Goal: Information Seeking & Learning: Check status

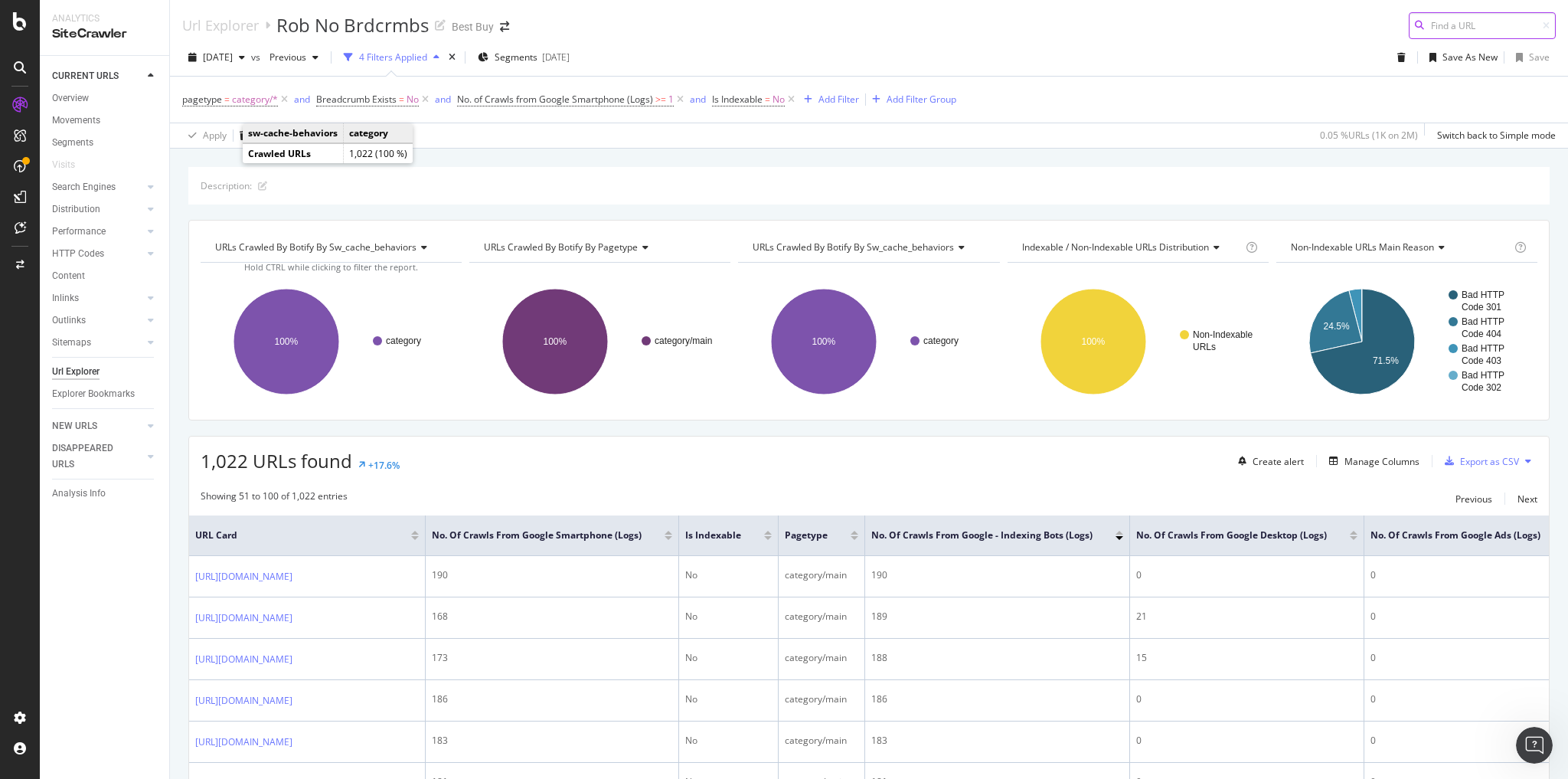
click at [783, 27] on input at bounding box center [1482, 26] width 147 height 27
paste input "pcmcat1653592400027"
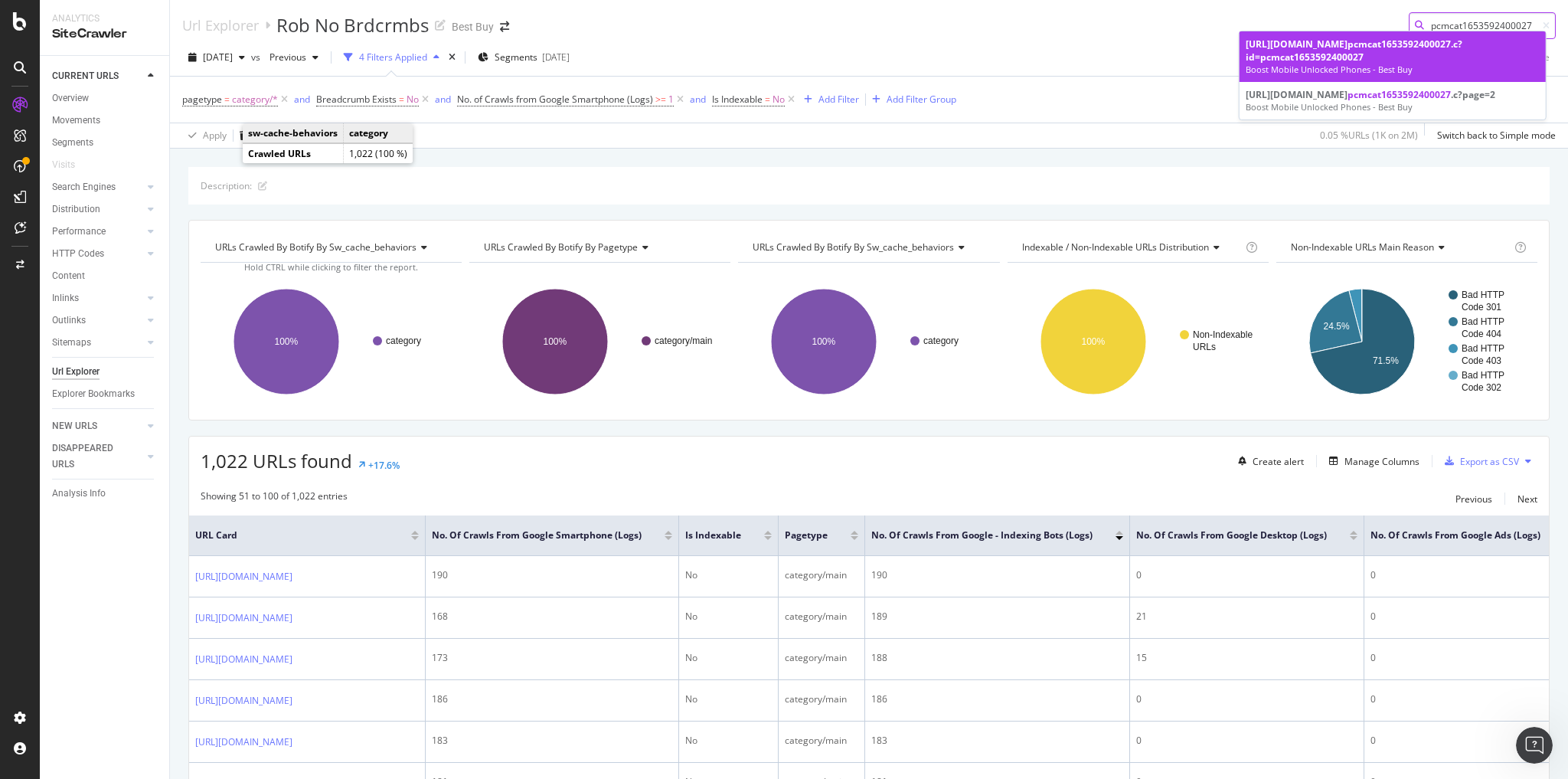
type input "pcmcat1653592400027"
click at [783, 51] on span "pcmcat1653592400027" at bounding box center [1399, 44] width 104 height 13
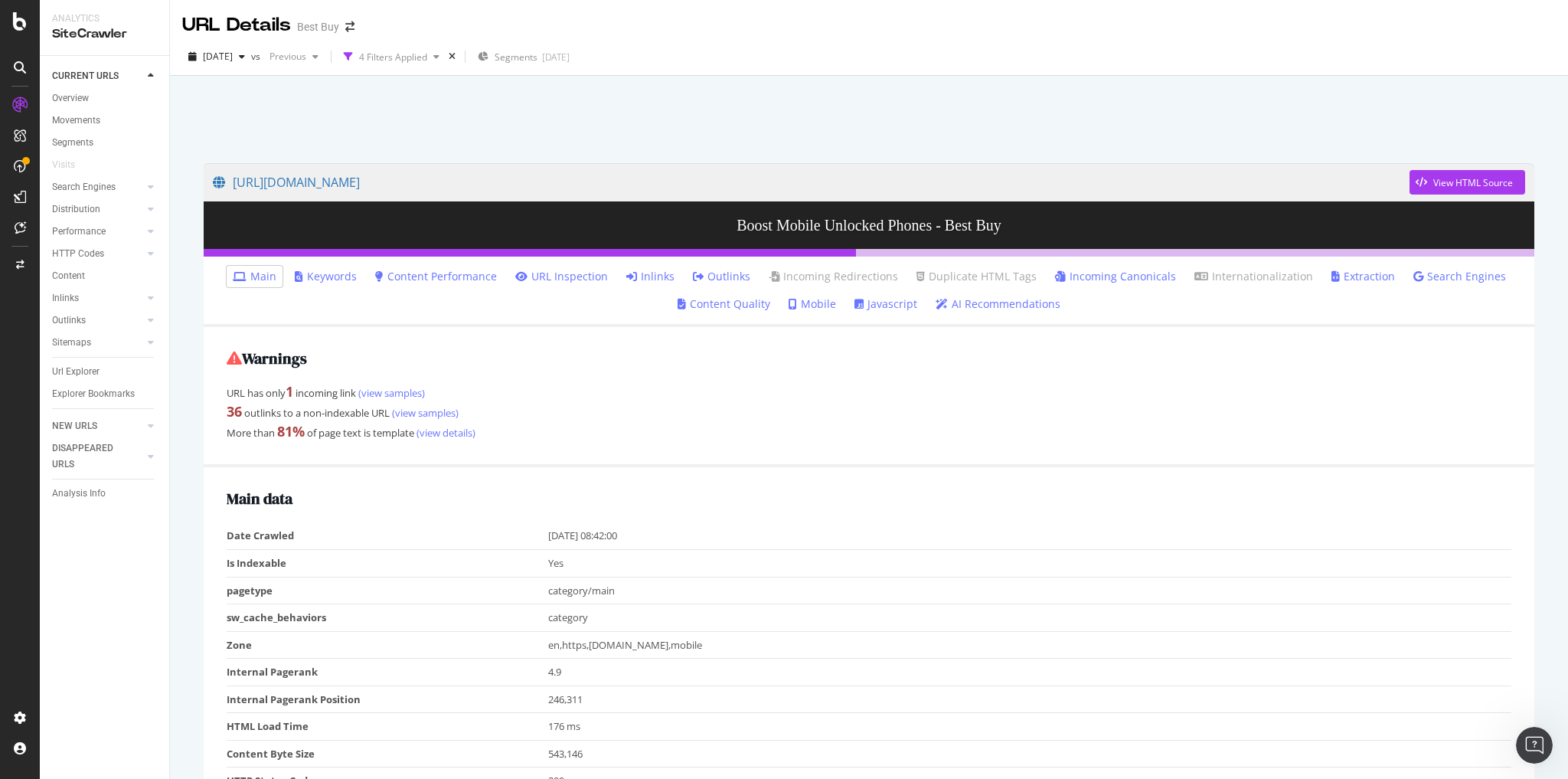
click at [651, 275] on link "Inlinks" at bounding box center [650, 276] width 48 height 15
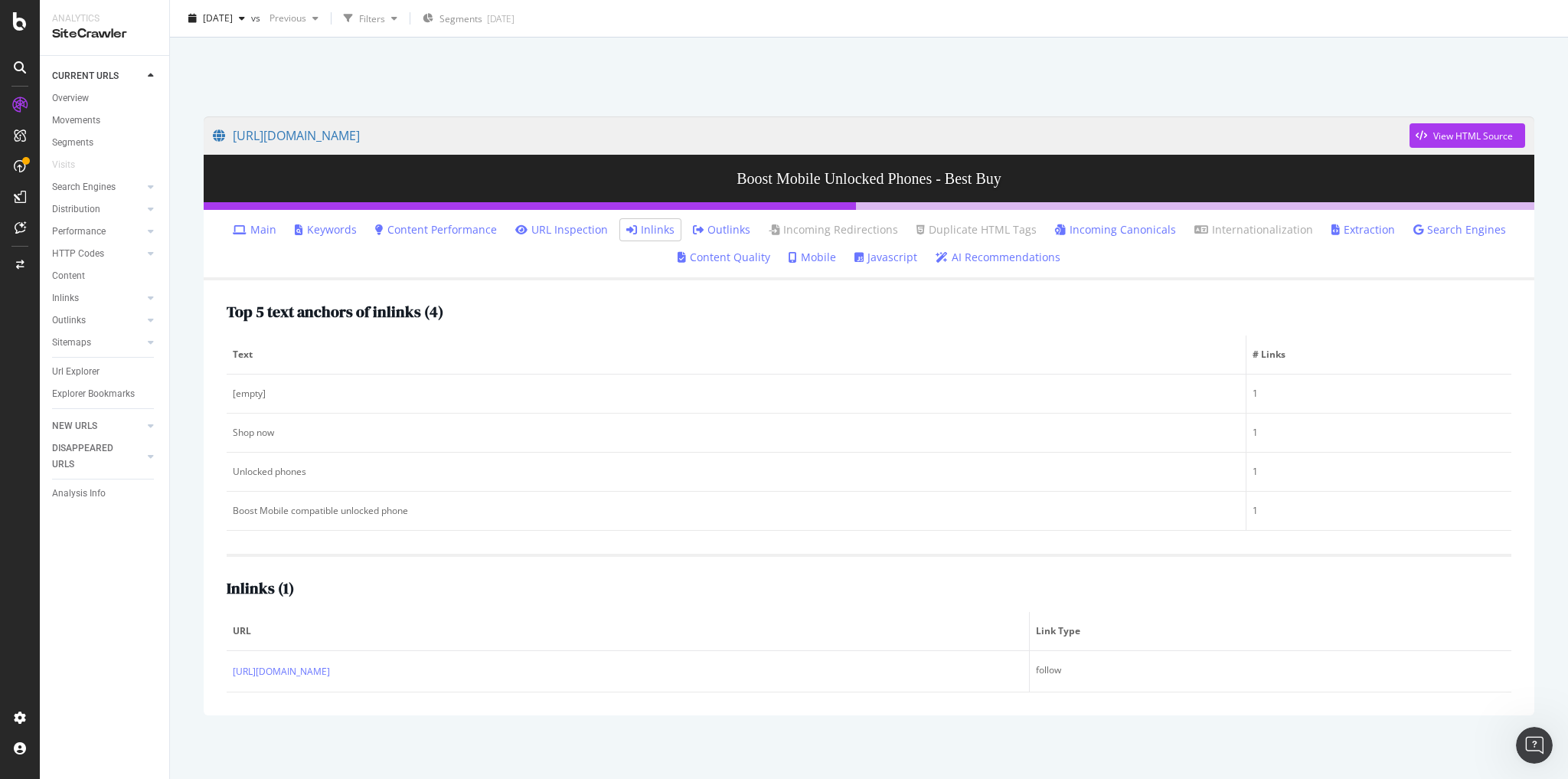
scroll to position [49, 0]
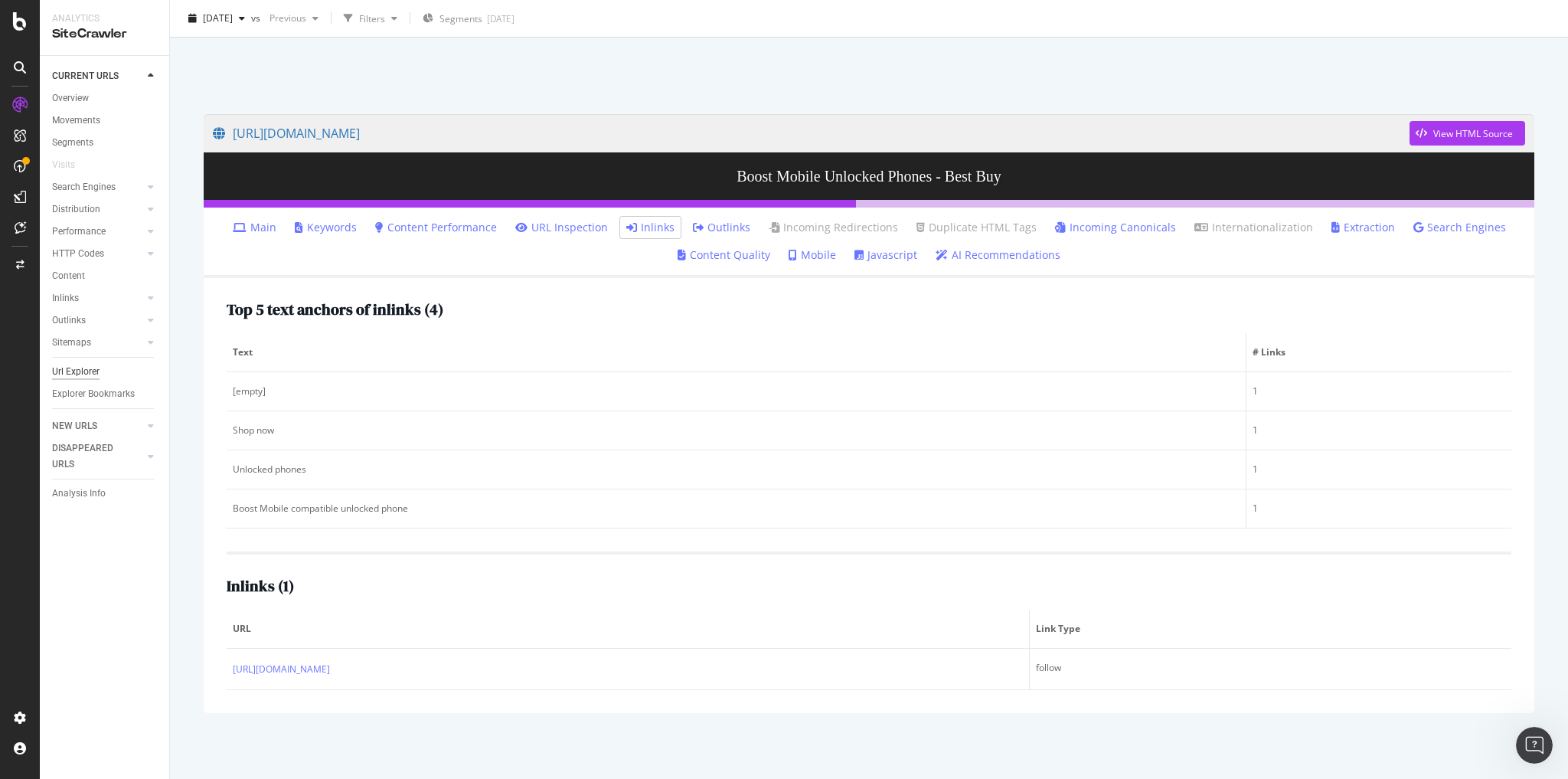
click at [89, 372] on div "Url Explorer" at bounding box center [75, 371] width 47 height 16
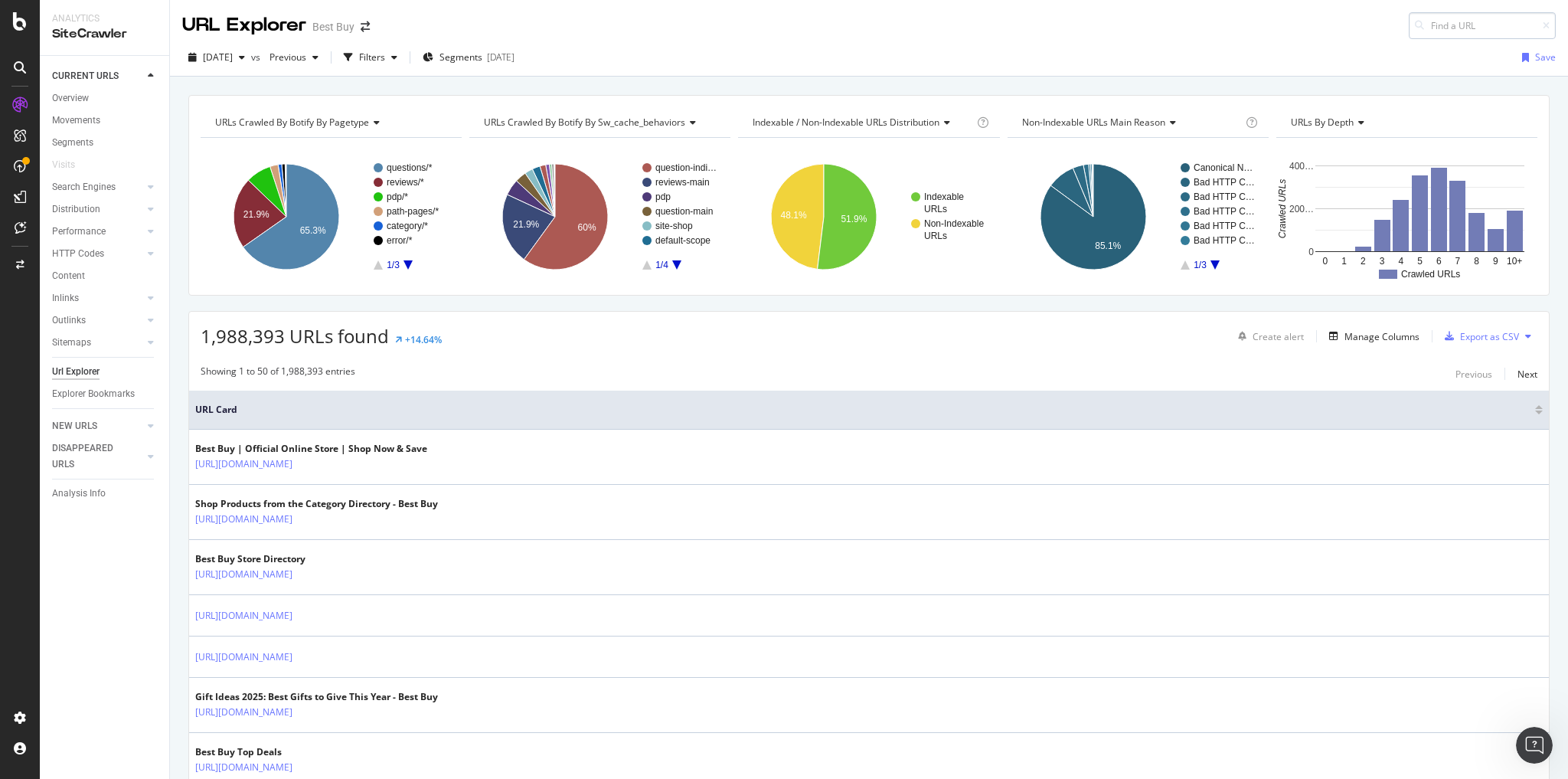
click at [783, 32] on input at bounding box center [1482, 26] width 147 height 27
type input "pcmcat1653592586851"
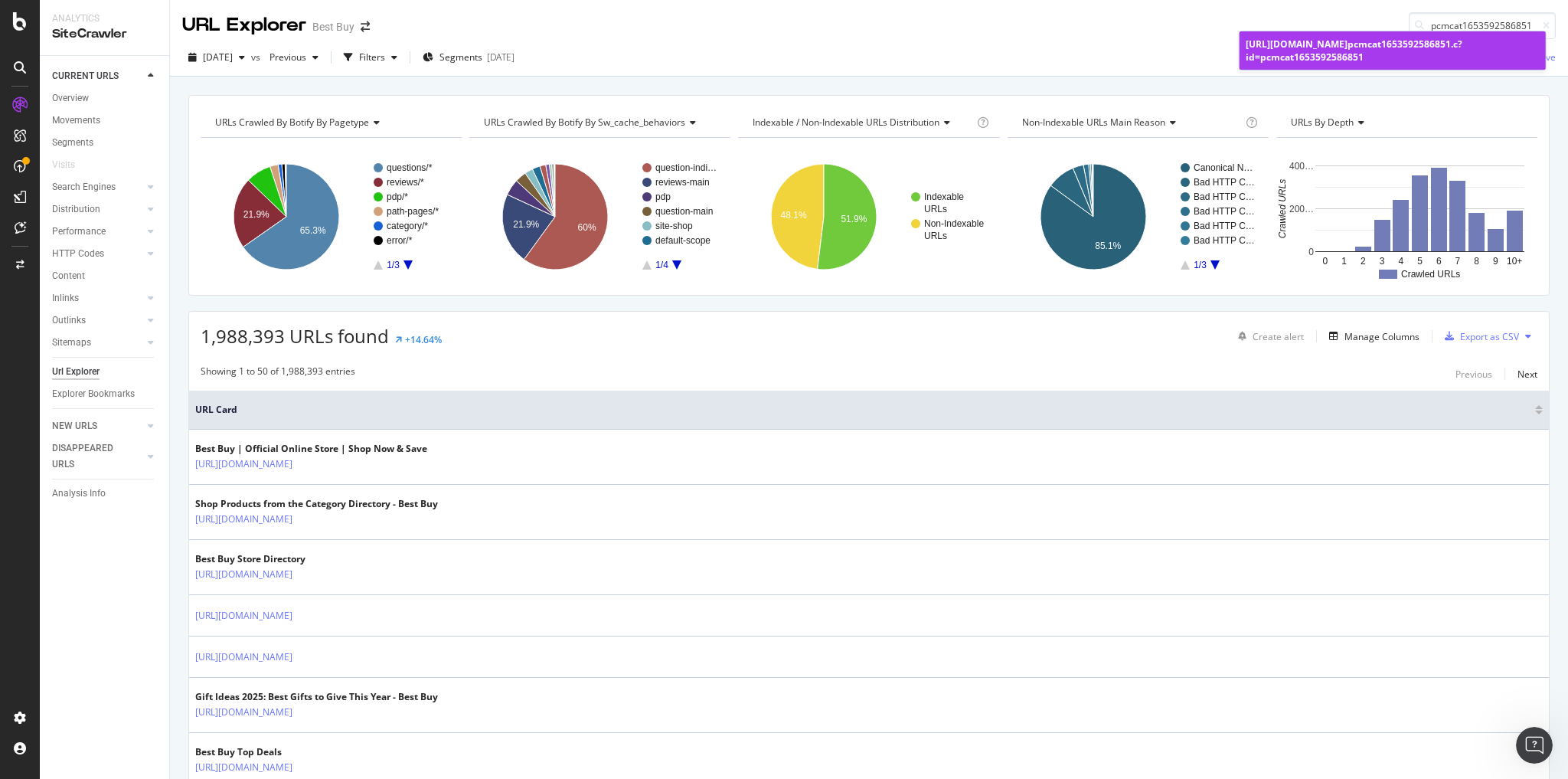
click at [783, 46] on div "[URL][DOMAIN_NAME] pcmcat1653592586851 .c?id=pcmcat1653592586851" at bounding box center [1392, 50] width 293 height 26
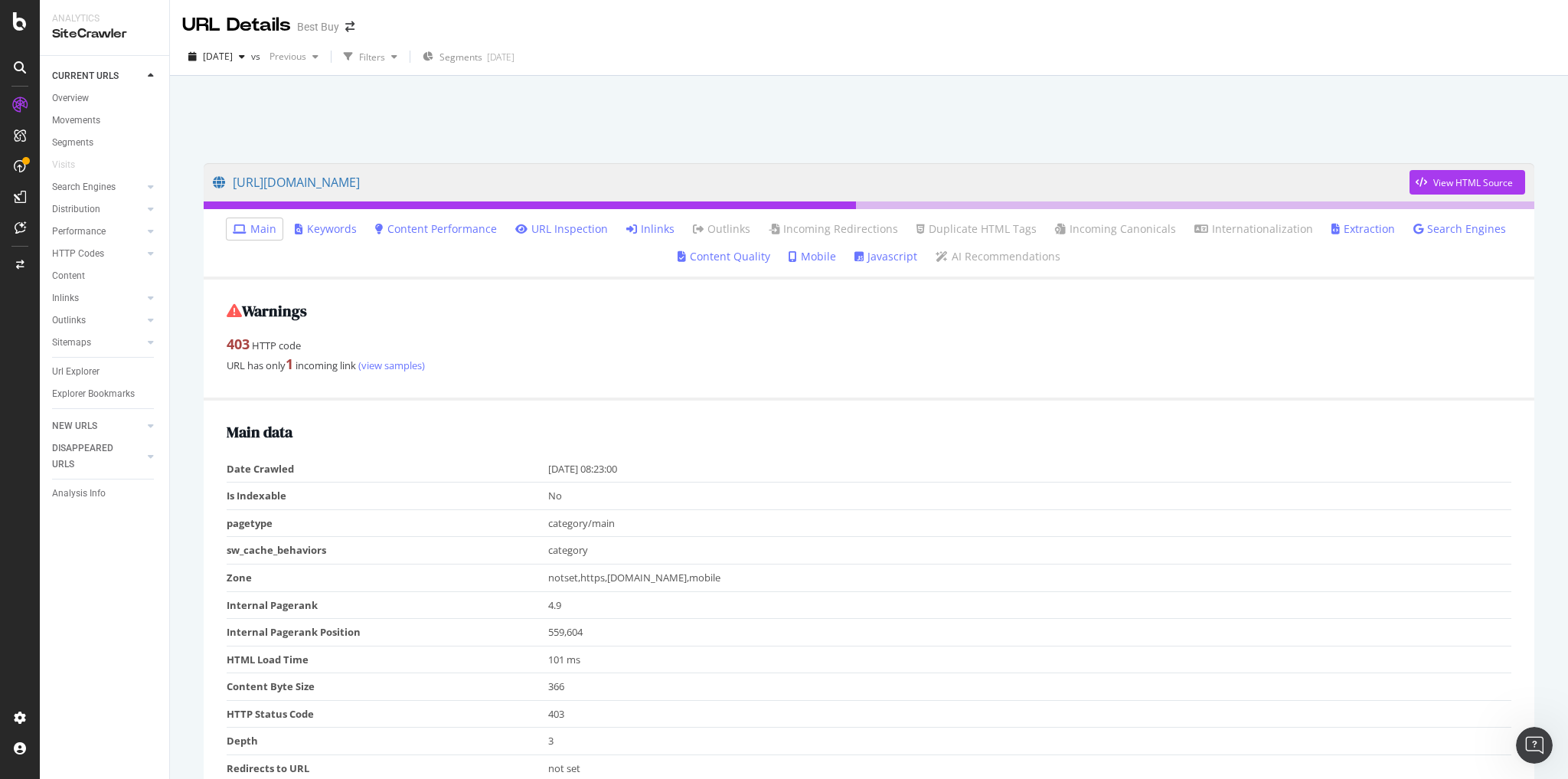
click at [637, 225] on icon at bounding box center [631, 228] width 11 height 11
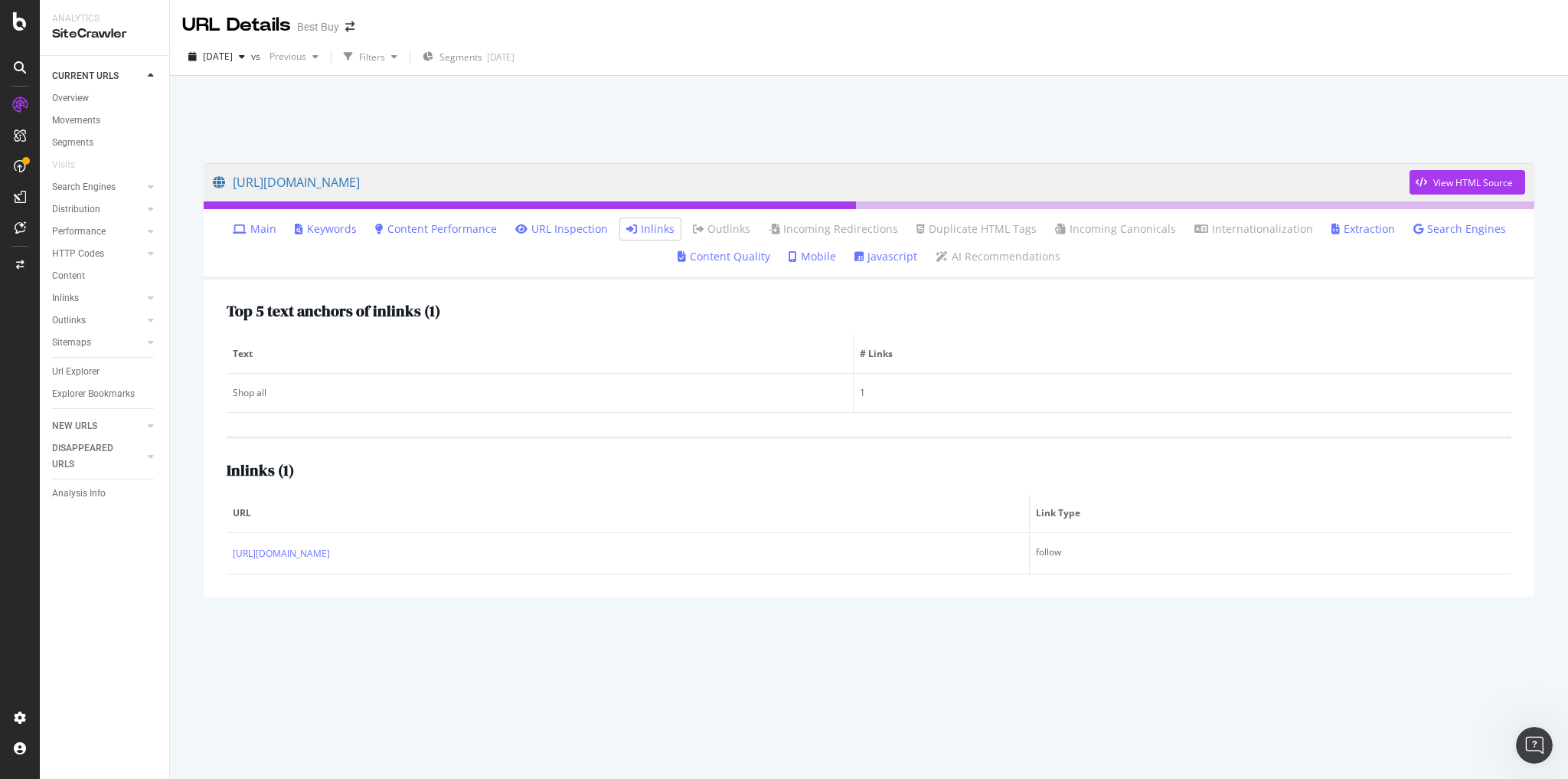
drag, startPoint x: 92, startPoint y: 373, endPoint x: 242, endPoint y: 373, distance: 150.0
click at [92, 373] on div "Url Explorer" at bounding box center [75, 371] width 47 height 16
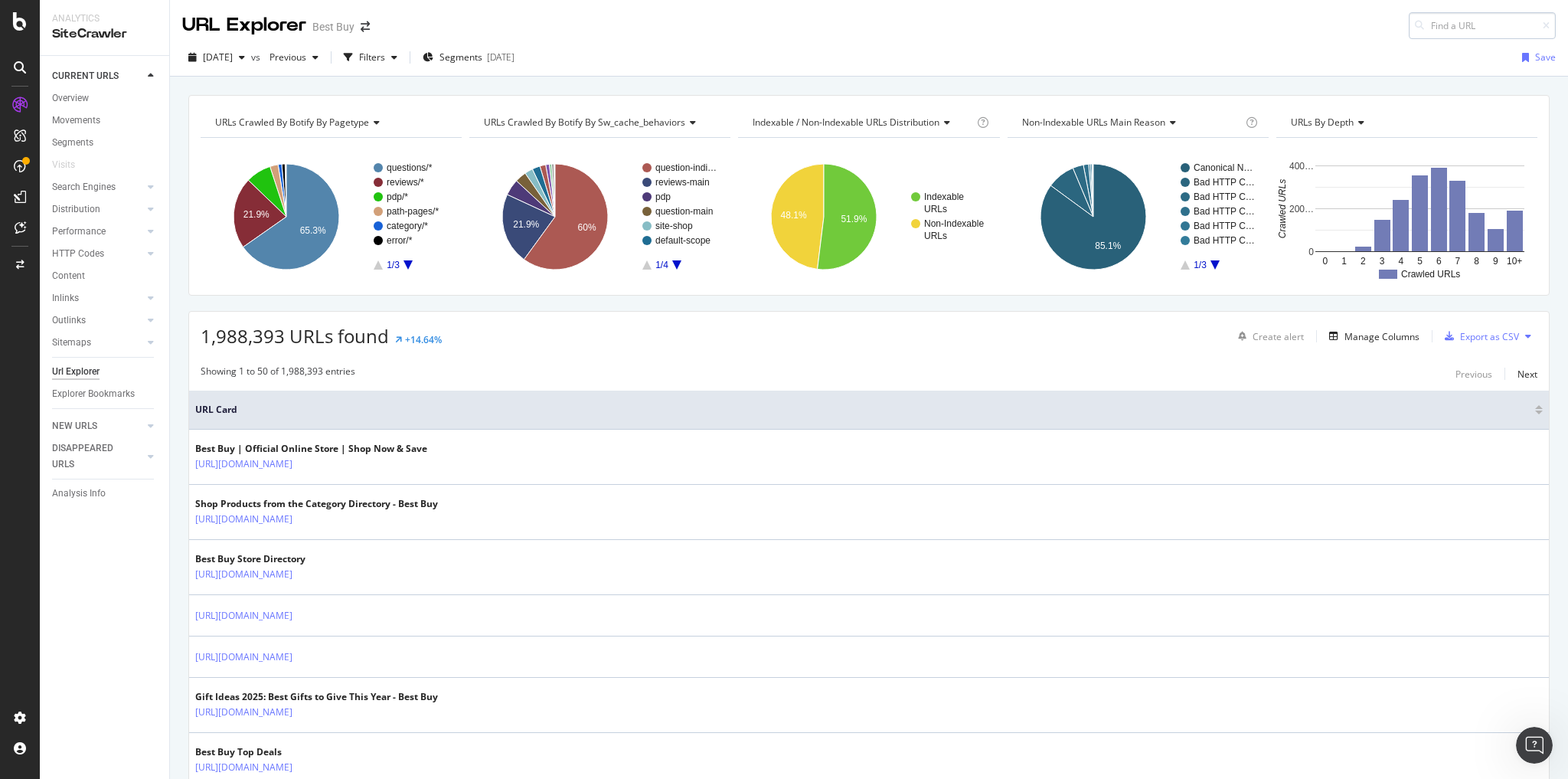
click at [783, 29] on input at bounding box center [1482, 26] width 147 height 27
type input "pcmcat1653592169904"
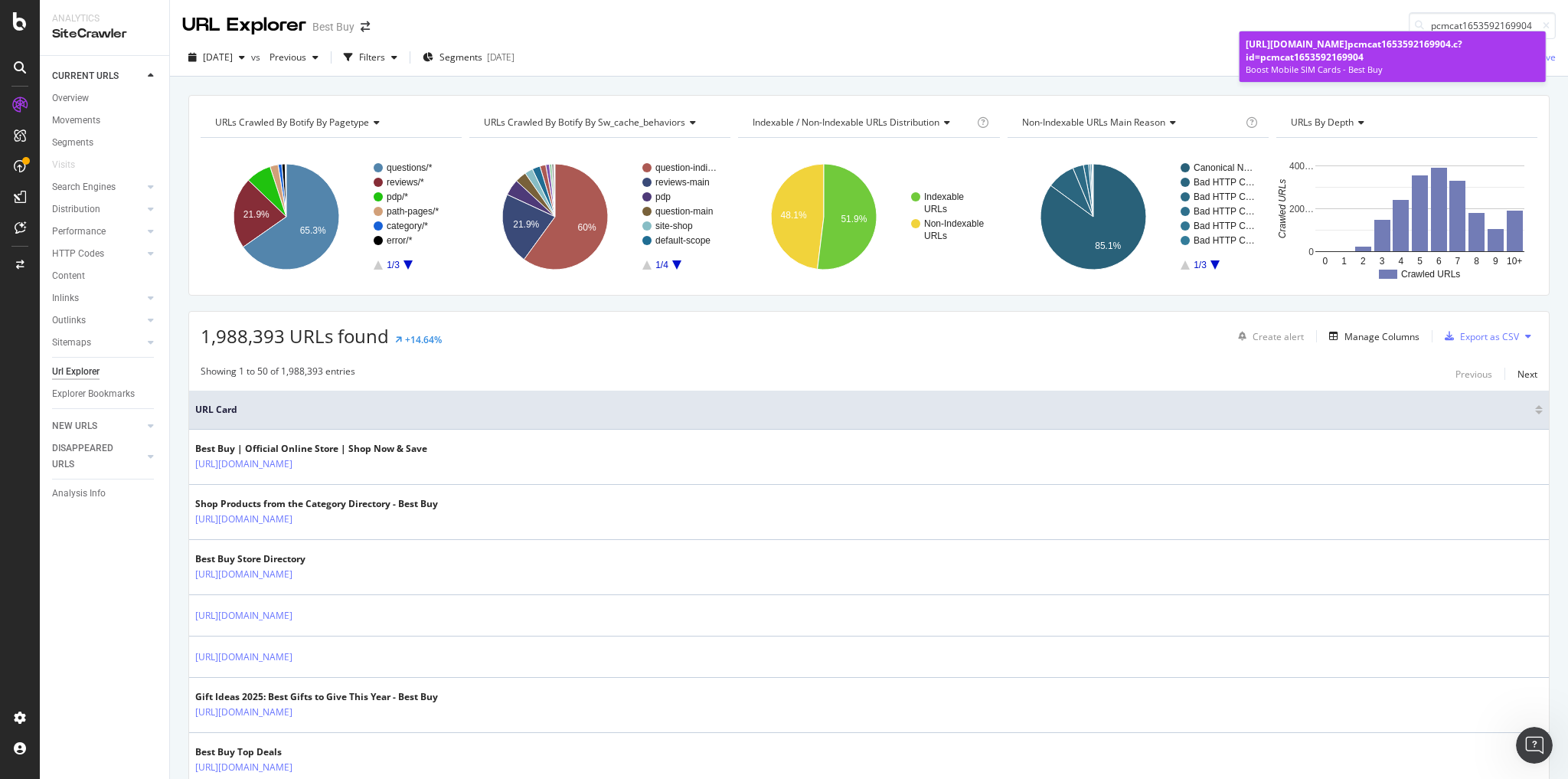
click at [783, 51] on span "pcmcat1653592169904" at bounding box center [1399, 44] width 104 height 13
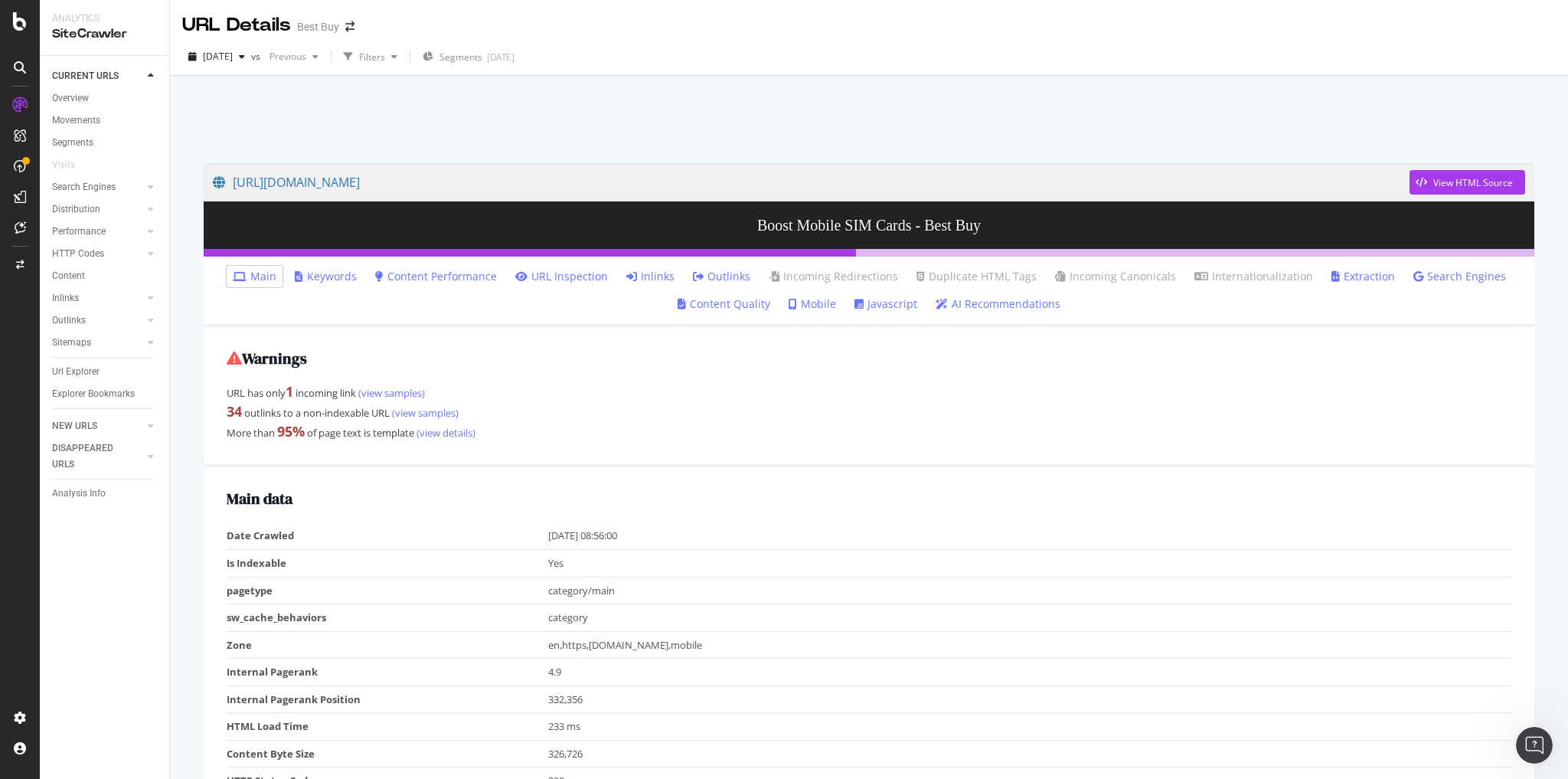
click at [665, 275] on link "Inlinks" at bounding box center [650, 276] width 48 height 15
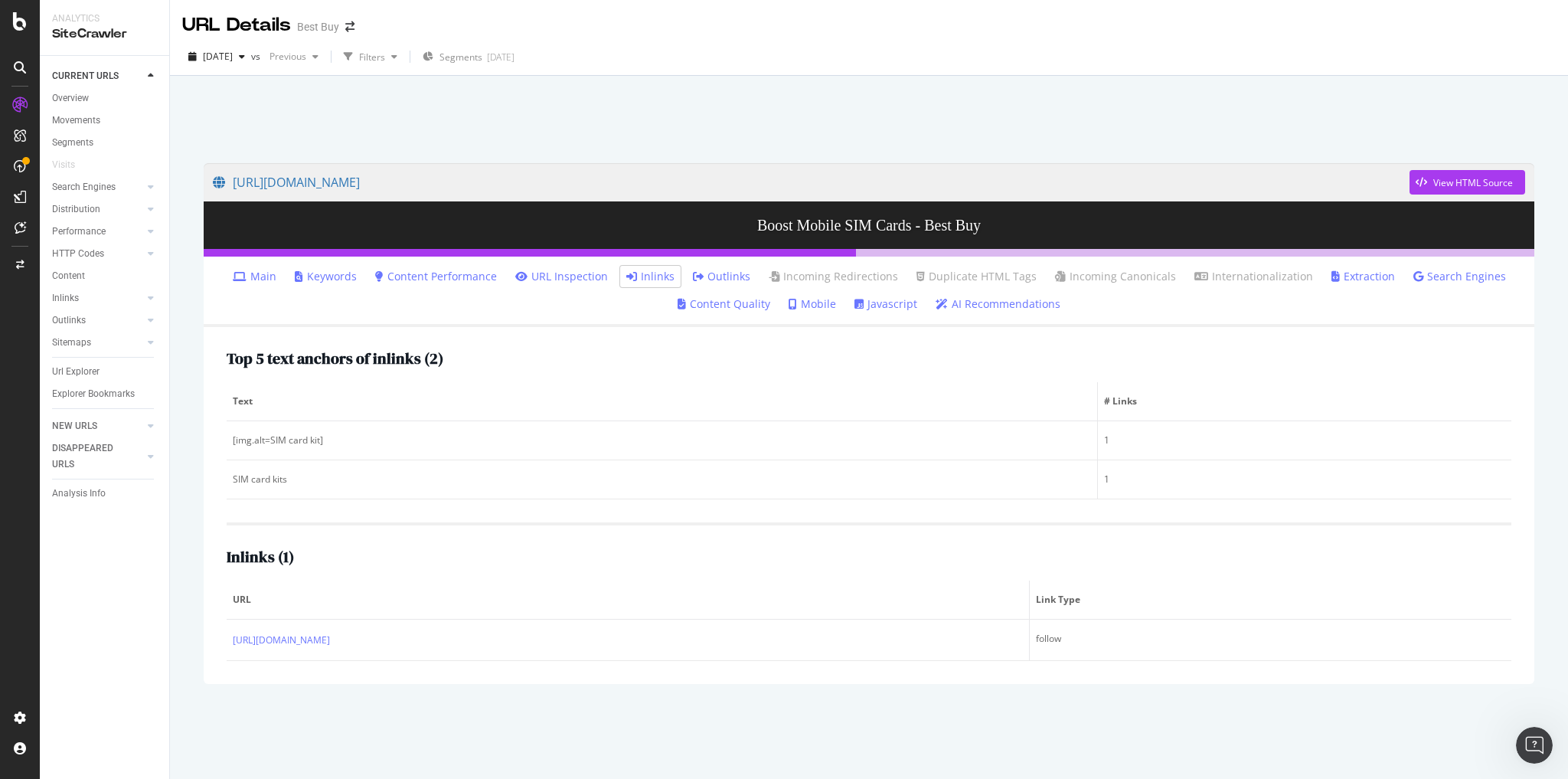
drag, startPoint x: 89, startPoint y: 369, endPoint x: 245, endPoint y: 352, distance: 156.9
click at [89, 369] on div "Url Explorer" at bounding box center [75, 371] width 47 height 16
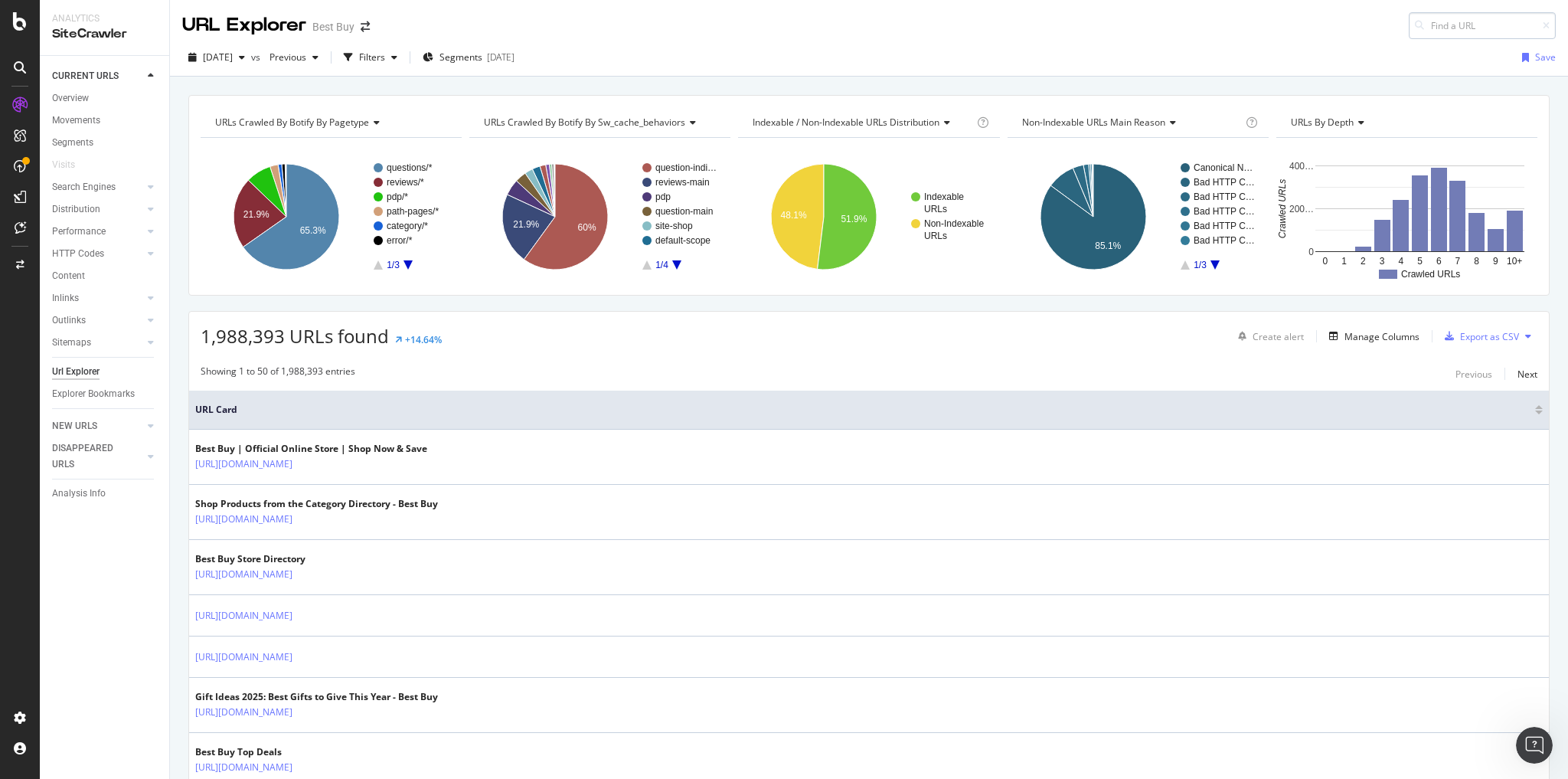
click at [783, 25] on input at bounding box center [1482, 26] width 147 height 27
type input "pcmcat181900050000"
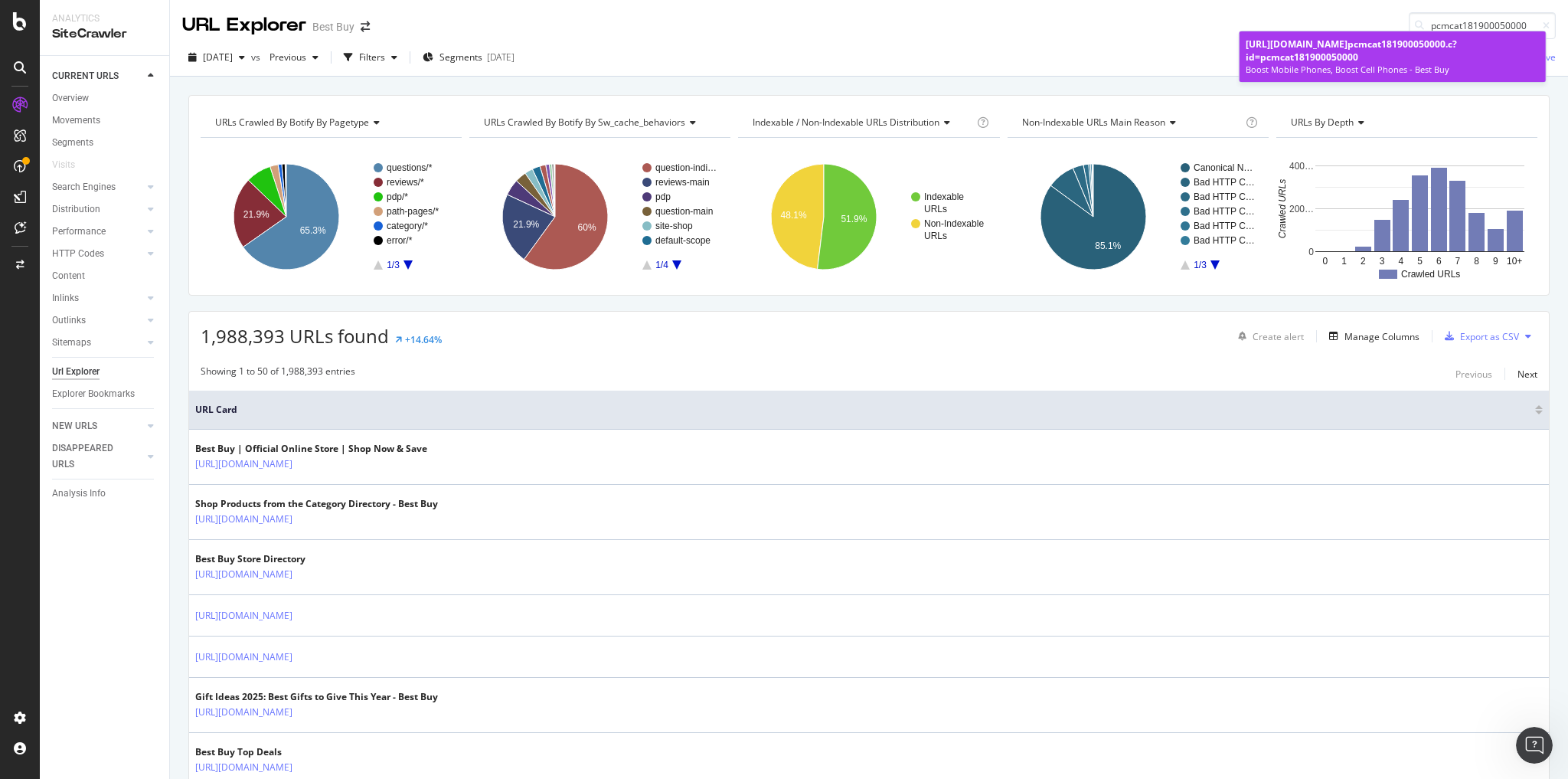
click at [783, 66] on div "Boost Mobile Phones, Boost Cell Phones - Best Buy" at bounding box center [1392, 69] width 293 height 12
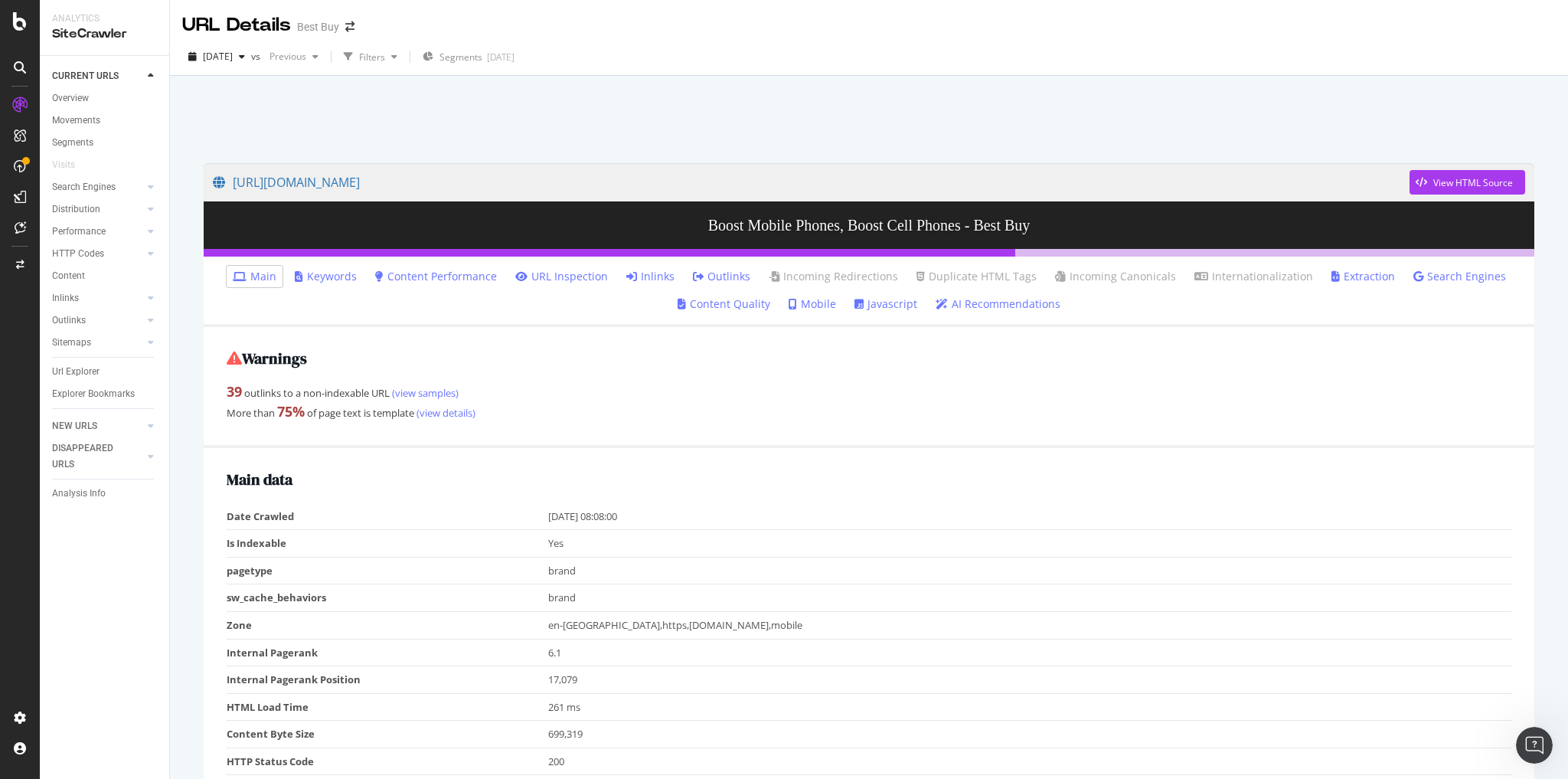
click at [662, 277] on link "Inlinks" at bounding box center [650, 276] width 48 height 15
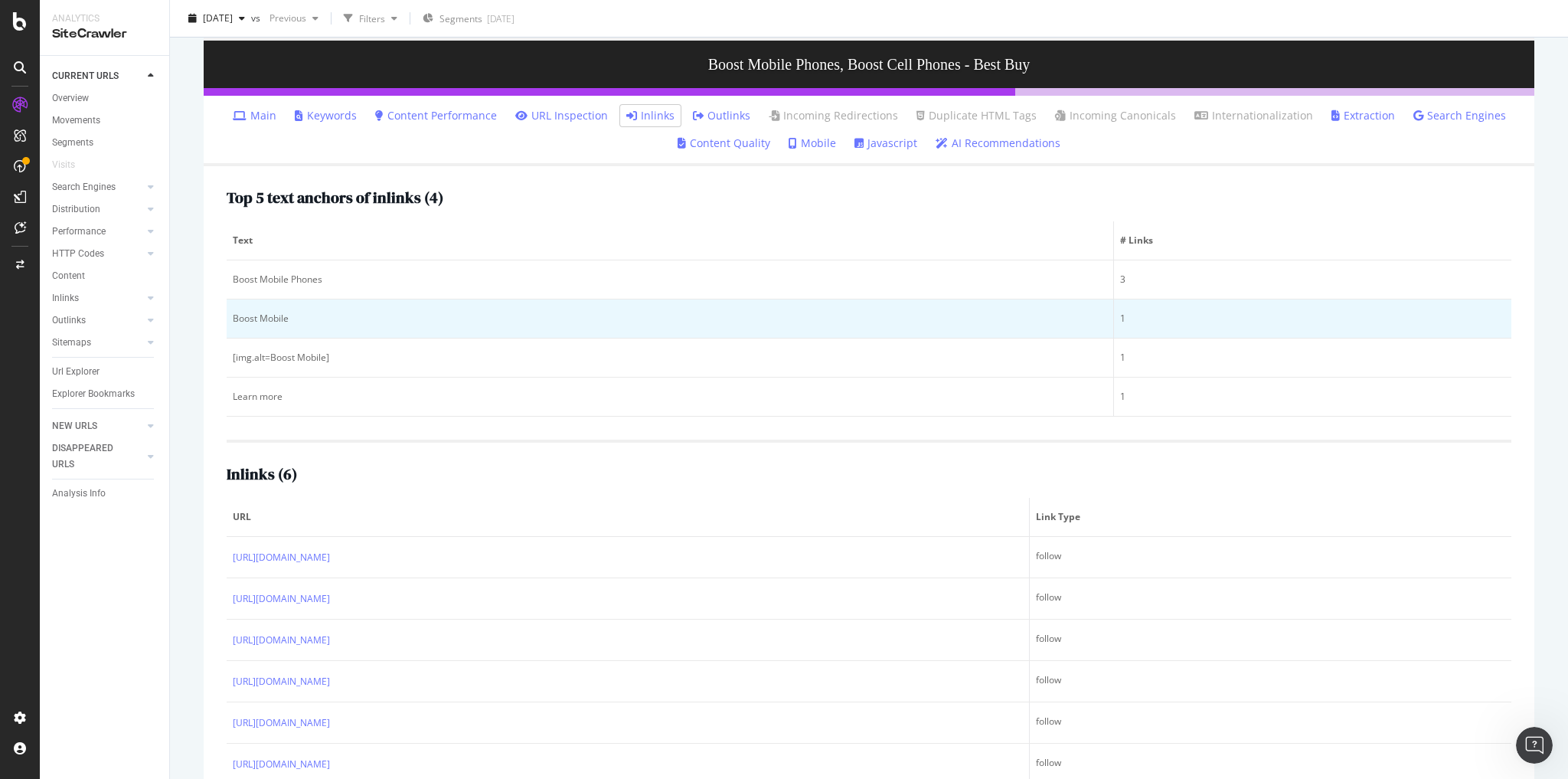
scroll to position [200, 0]
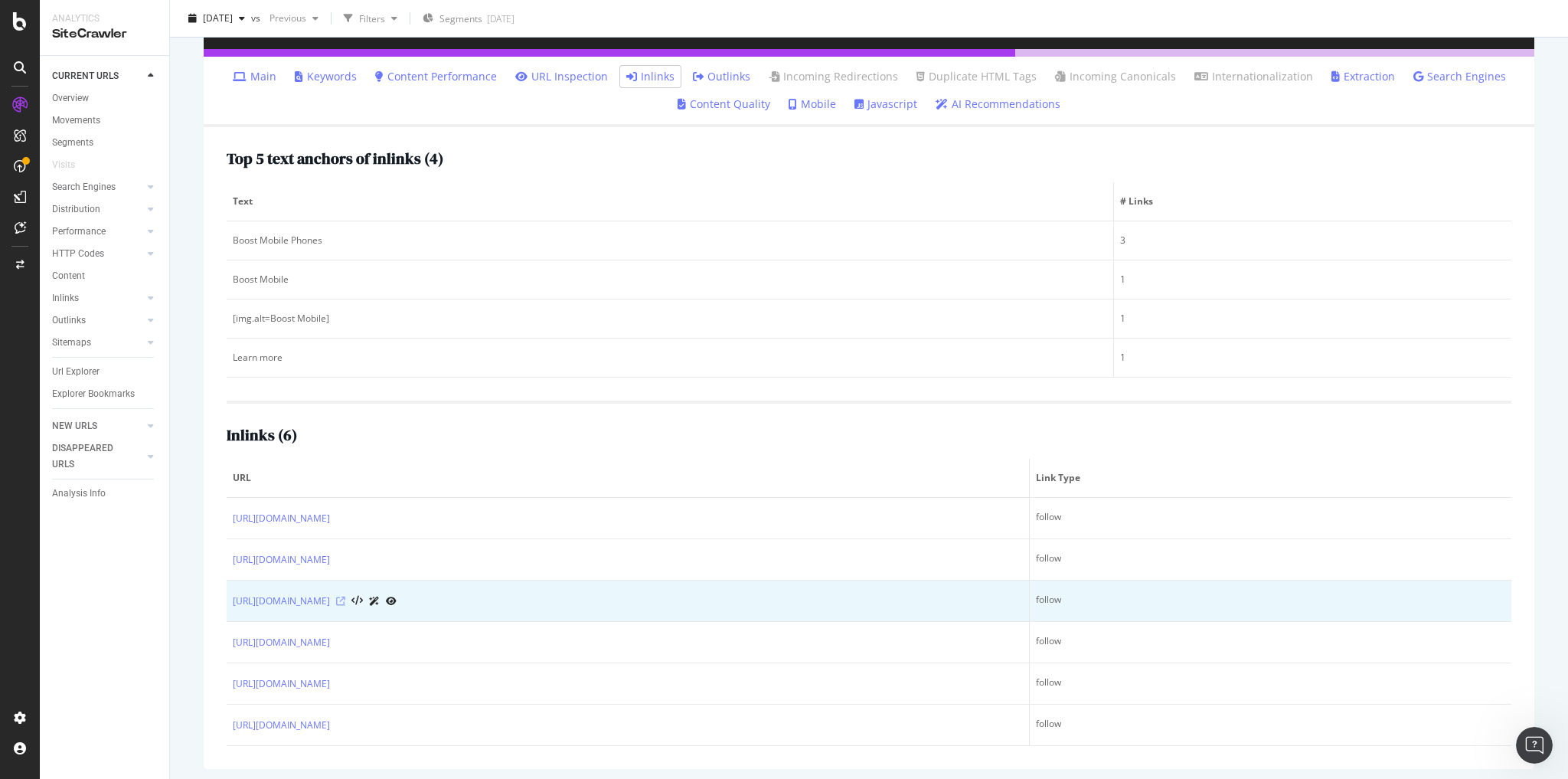
click at [345, 386] on icon at bounding box center [340, 602] width 10 height 10
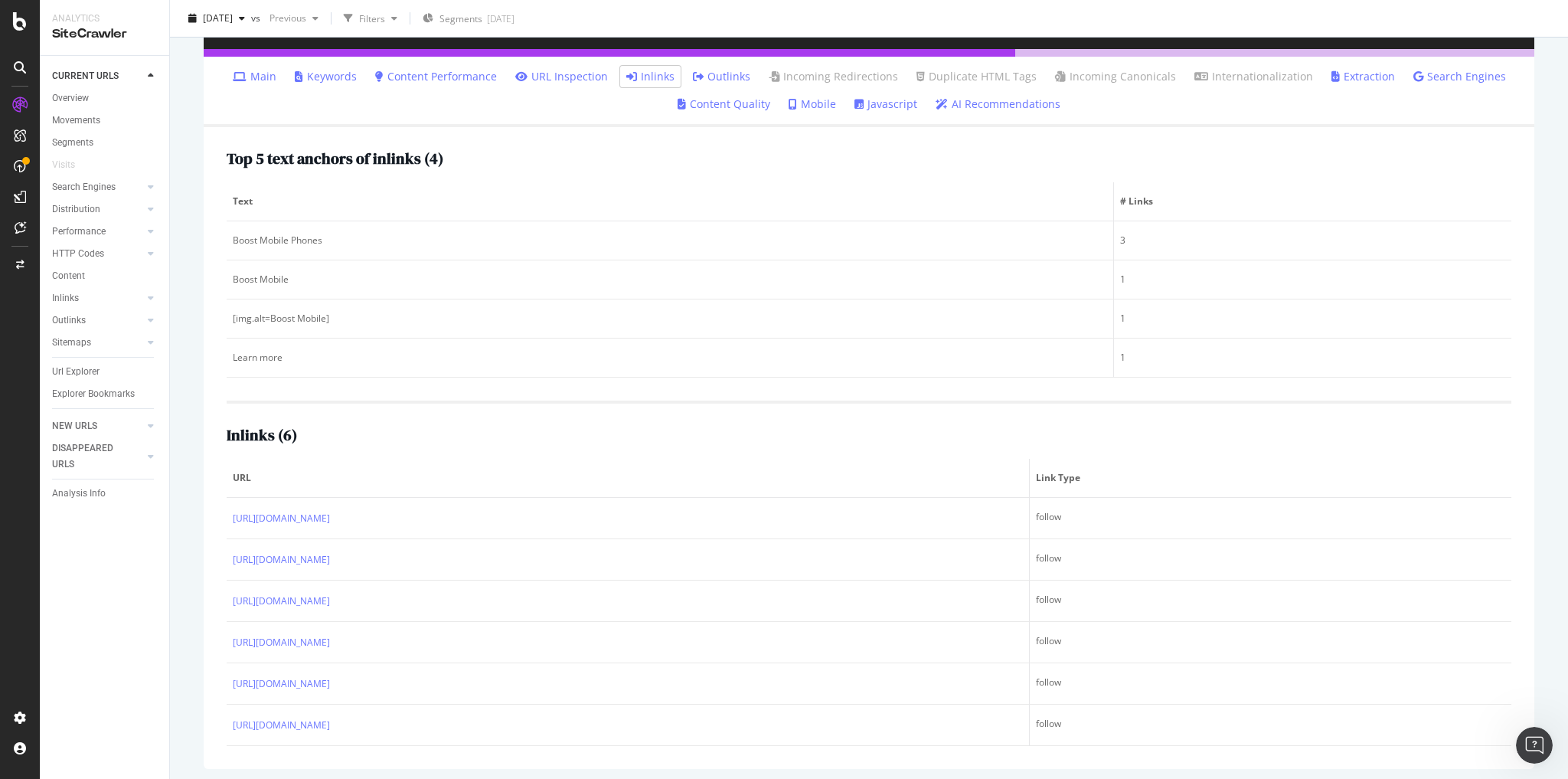
scroll to position [0, 0]
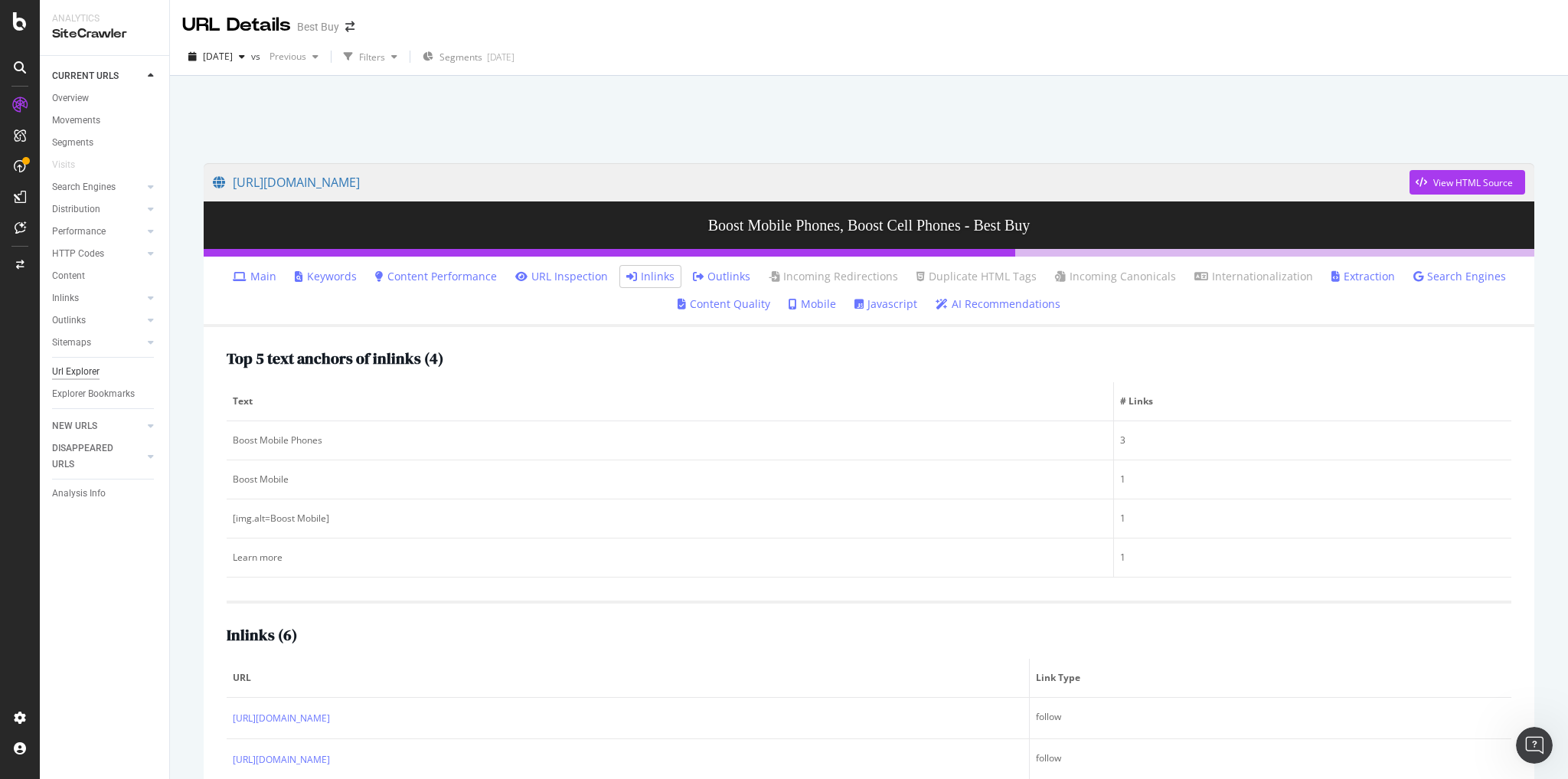
click at [82, 372] on div "Url Explorer" at bounding box center [75, 371] width 47 height 16
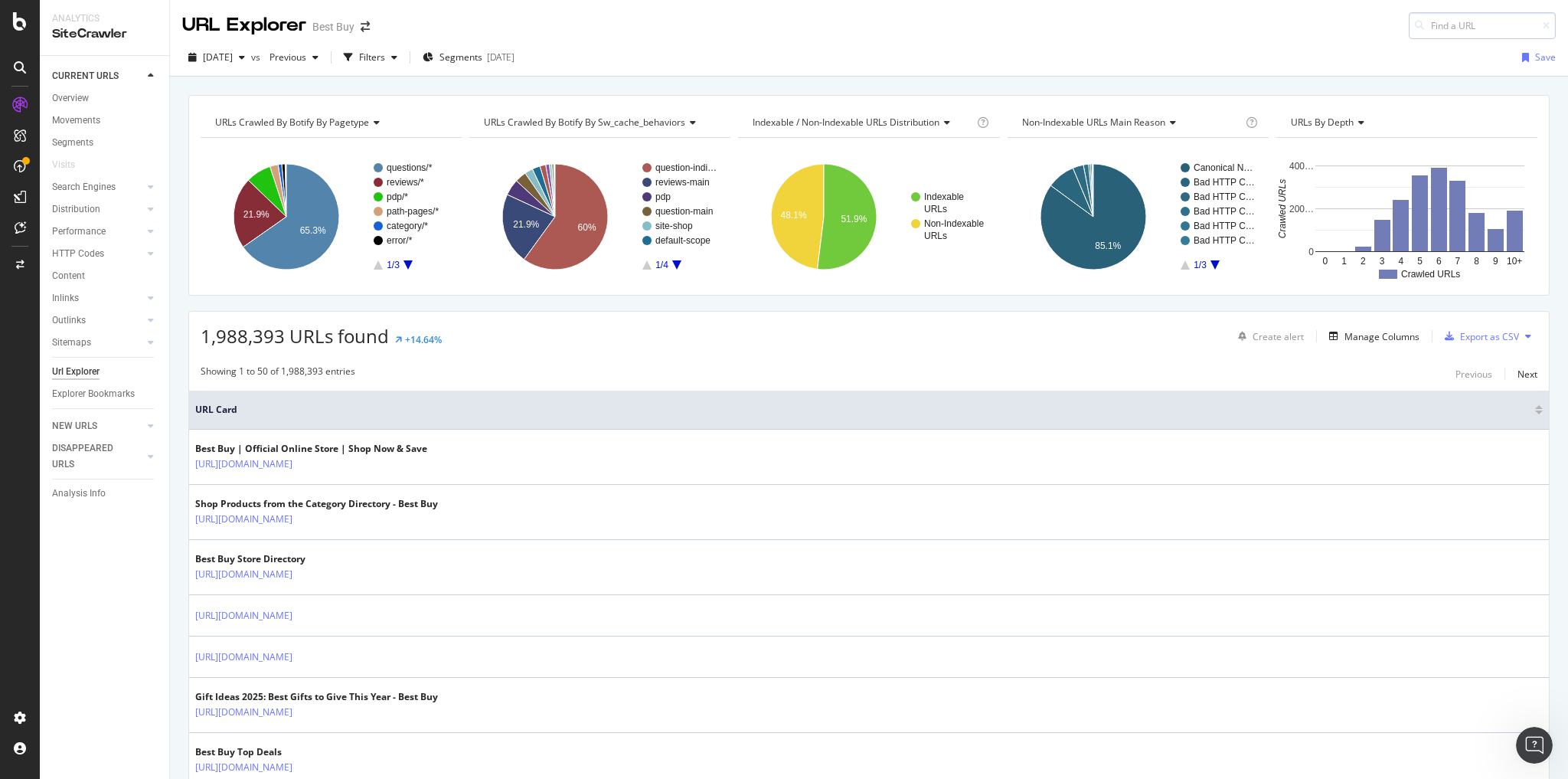
click at [783, 29] on input at bounding box center [1482, 26] width 147 height 27
click at [783, 29] on input "pcmcat748302046027" at bounding box center [1482, 26] width 147 height 27
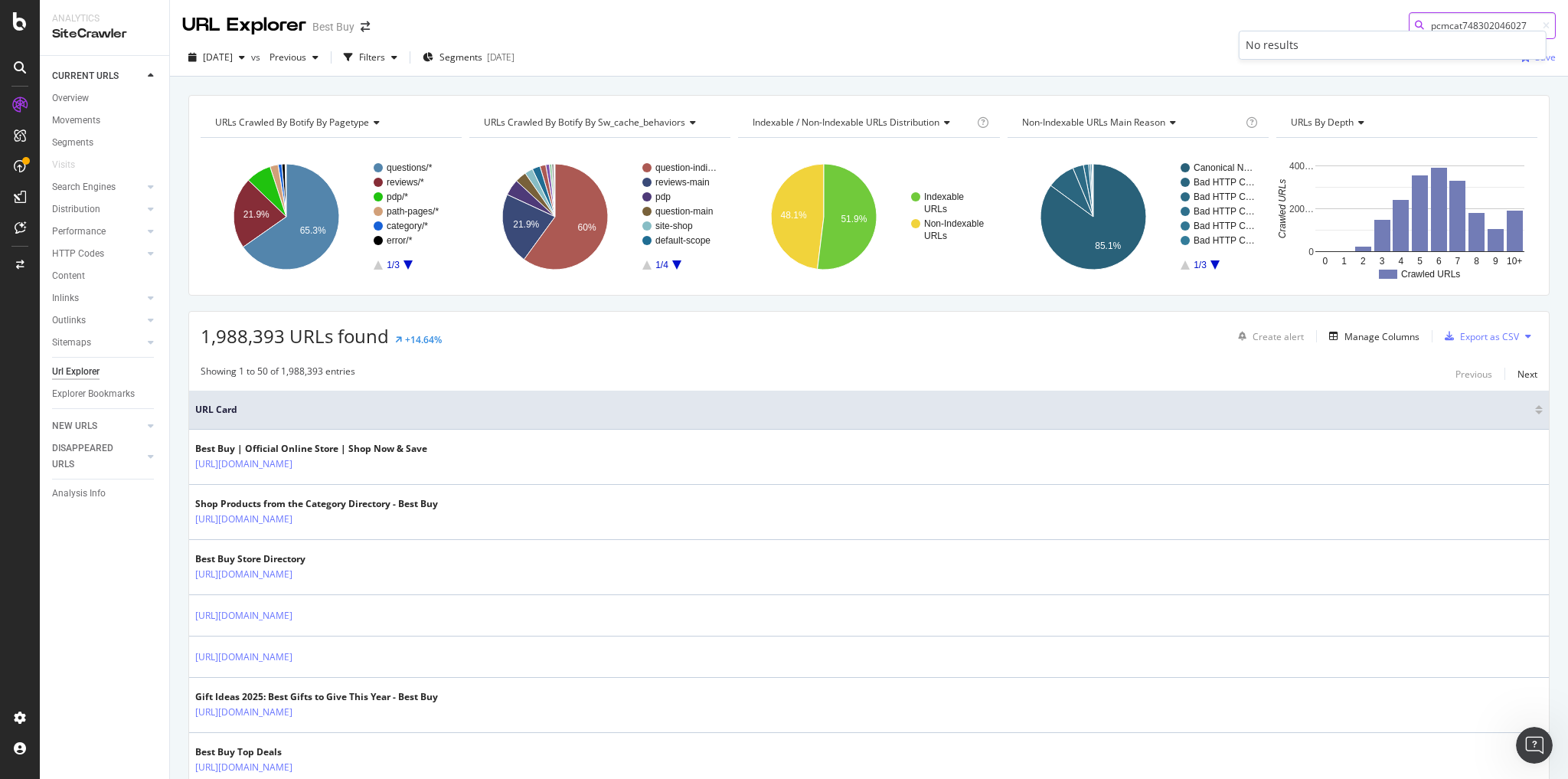
paste input "148304804808"
click at [783, 22] on input "pcmcat1483048048087" at bounding box center [1482, 26] width 147 height 27
paste input "9746989410"
type input "pcmcat1497469894107"
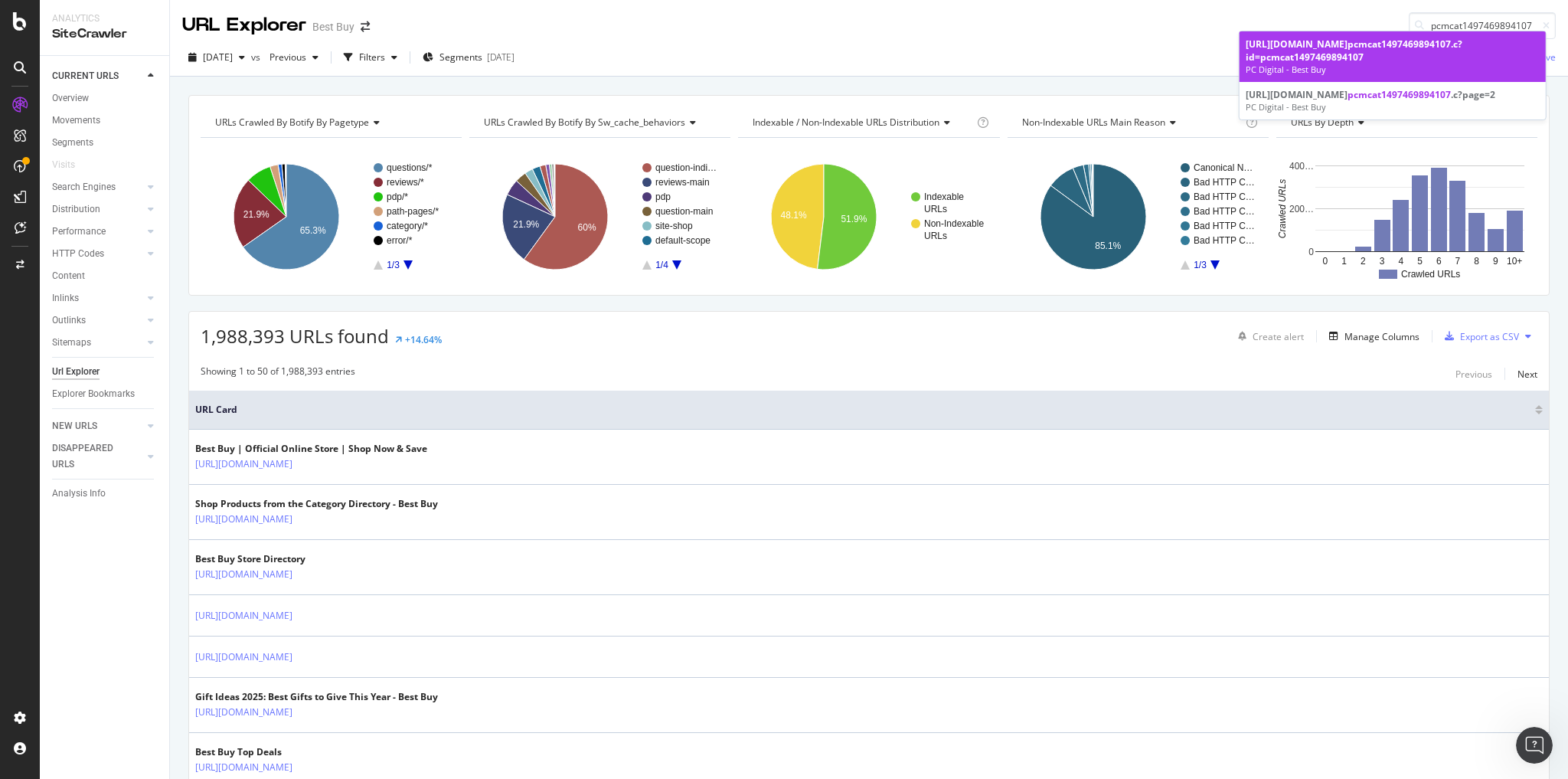
click at [783, 51] on span "pcmcat1497469894107" at bounding box center [1399, 44] width 104 height 13
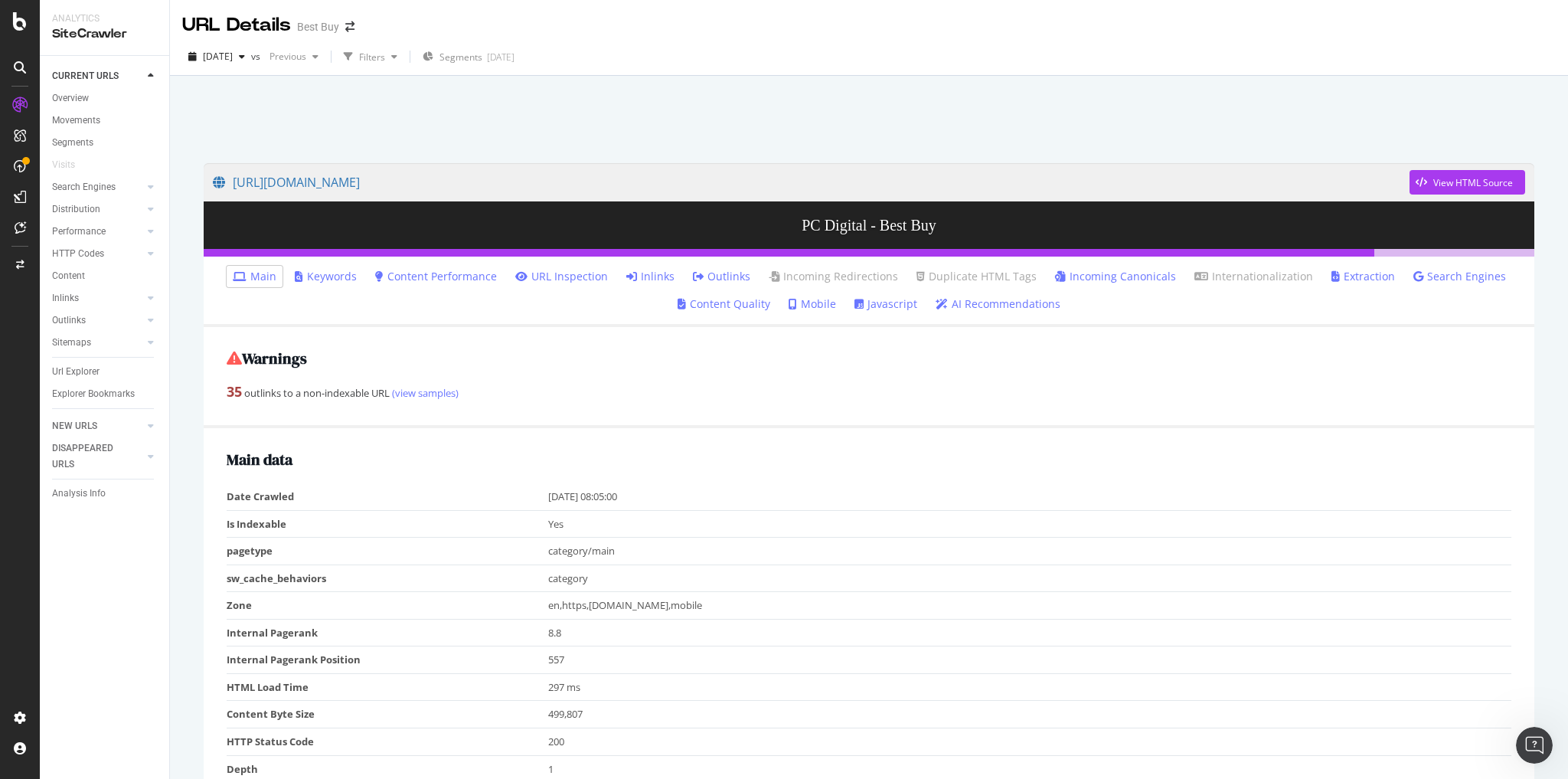
click at [644, 273] on link "Inlinks" at bounding box center [650, 276] width 48 height 15
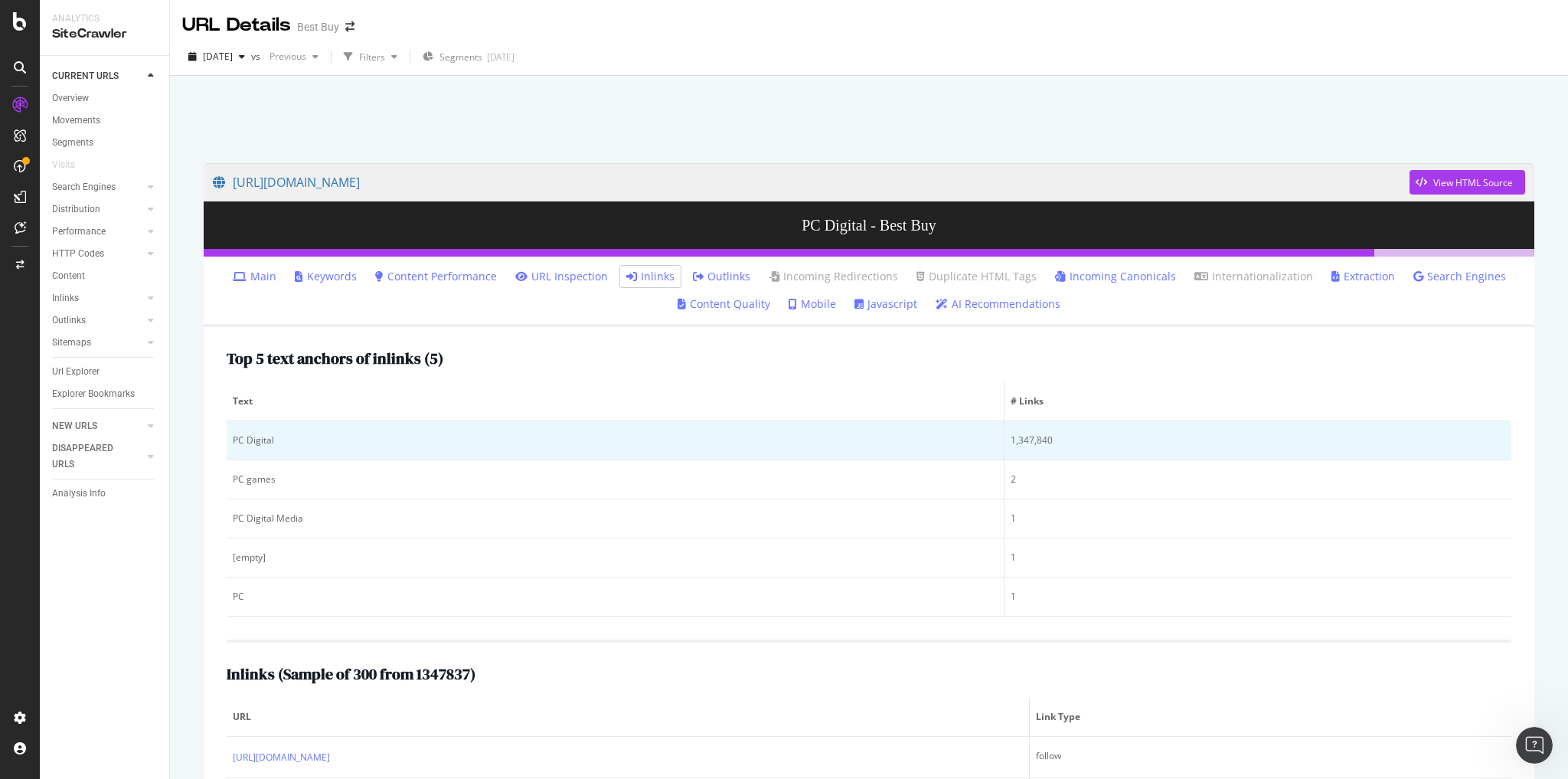
scroll to position [61, 0]
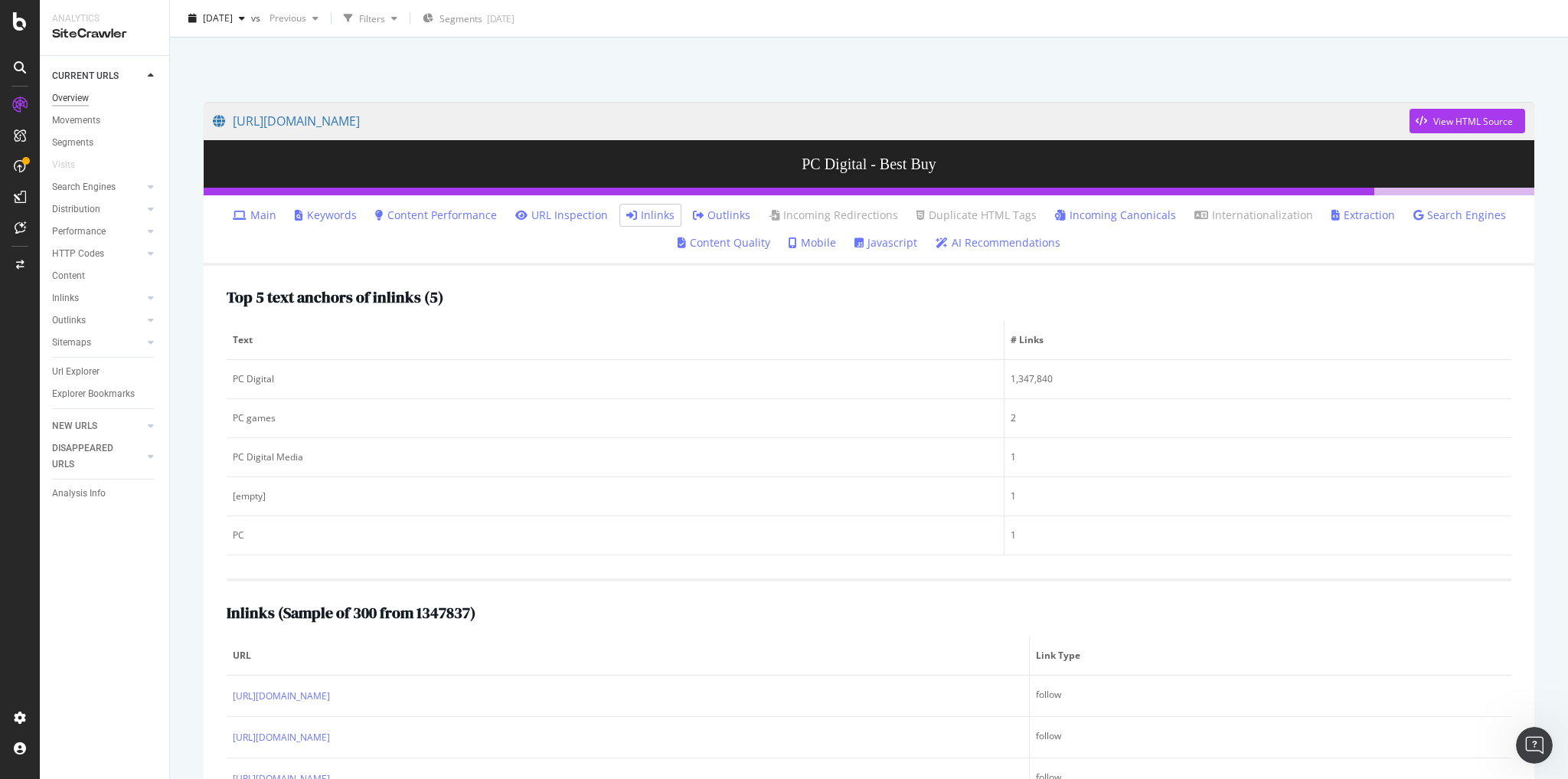
click at [78, 97] on div "Overview" at bounding box center [70, 98] width 36 height 16
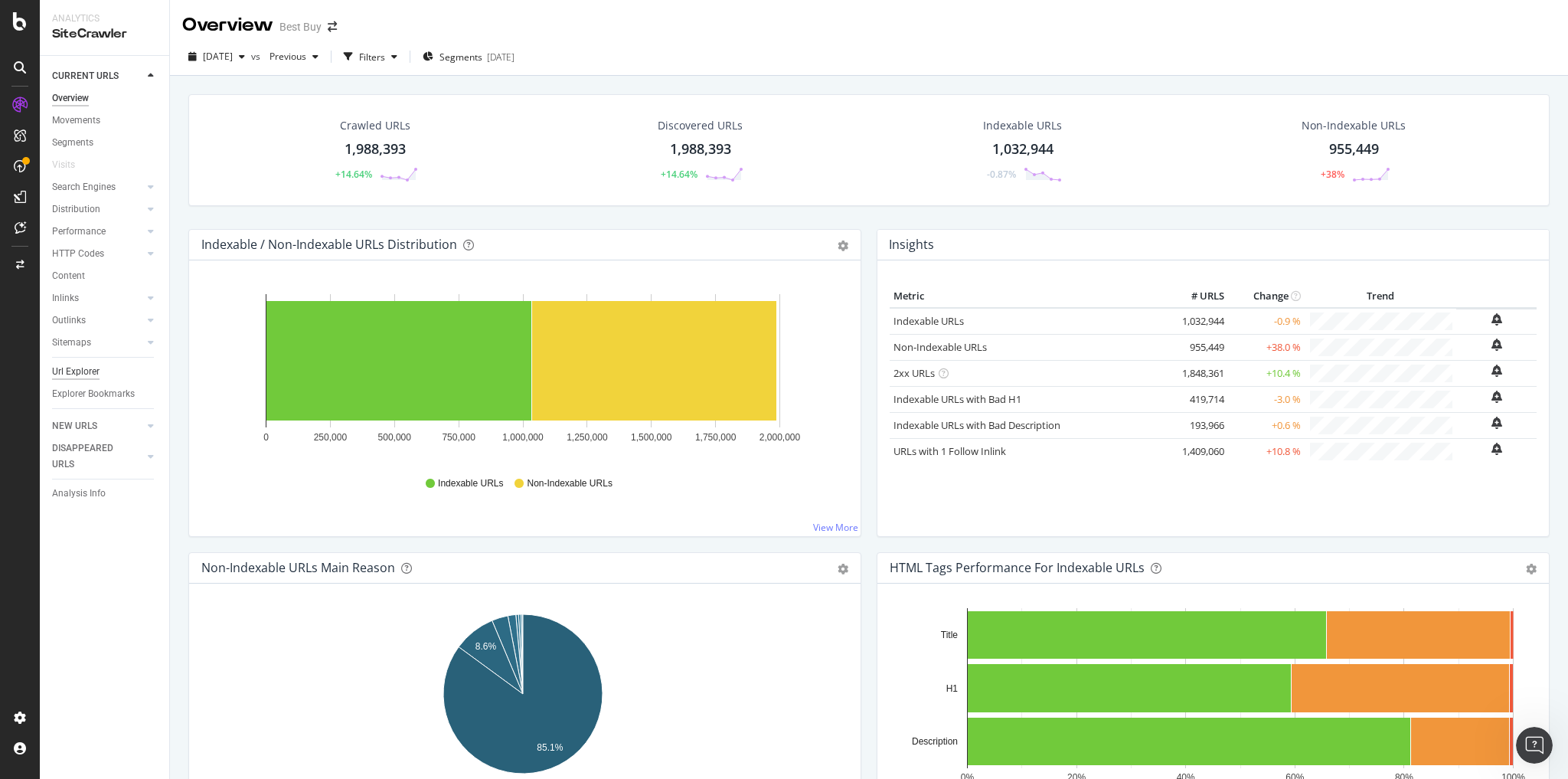
click at [82, 371] on div "Url Explorer" at bounding box center [75, 371] width 47 height 16
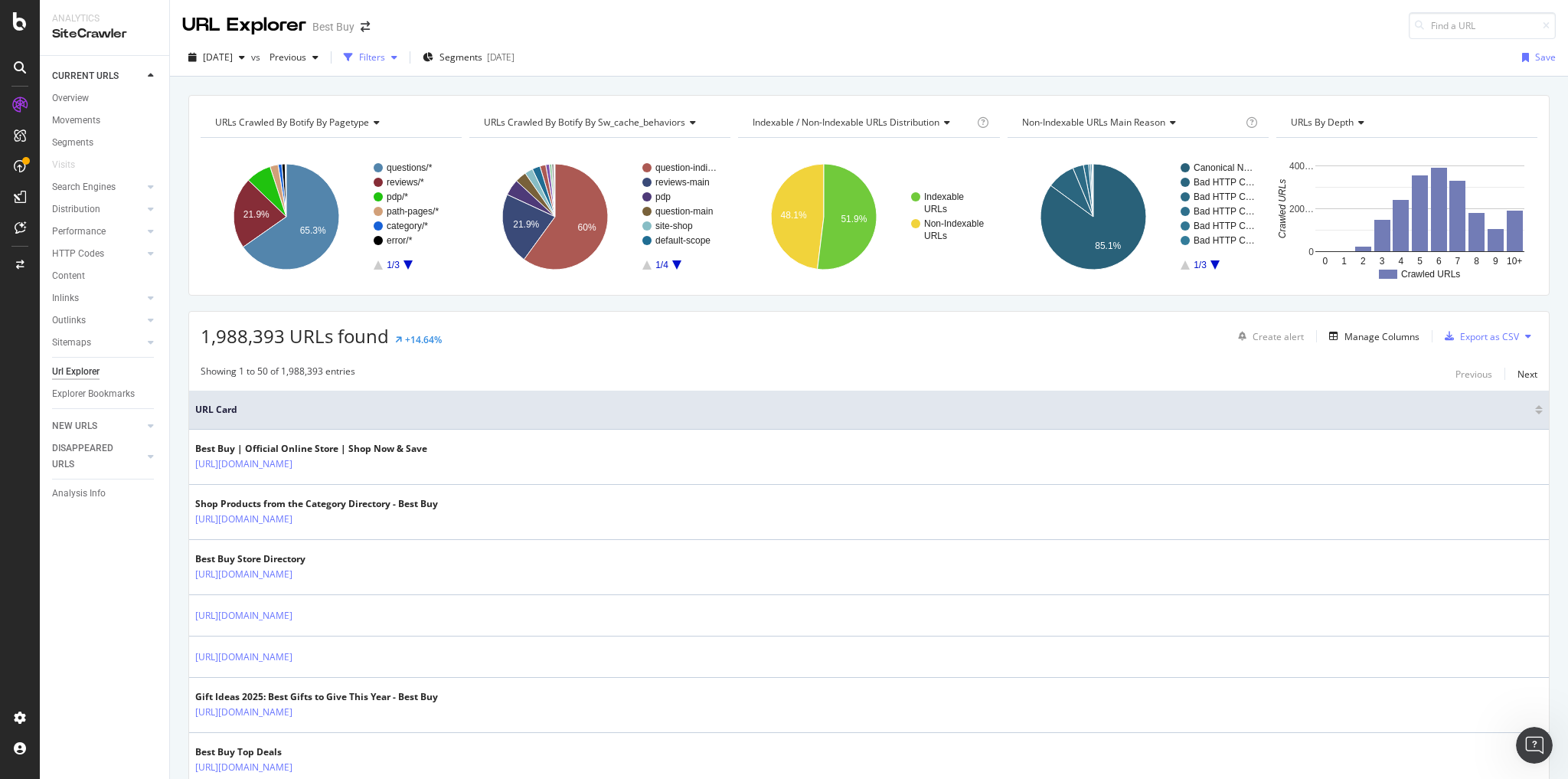
click at [385, 57] on div "Filters" at bounding box center [371, 58] width 26 height 13
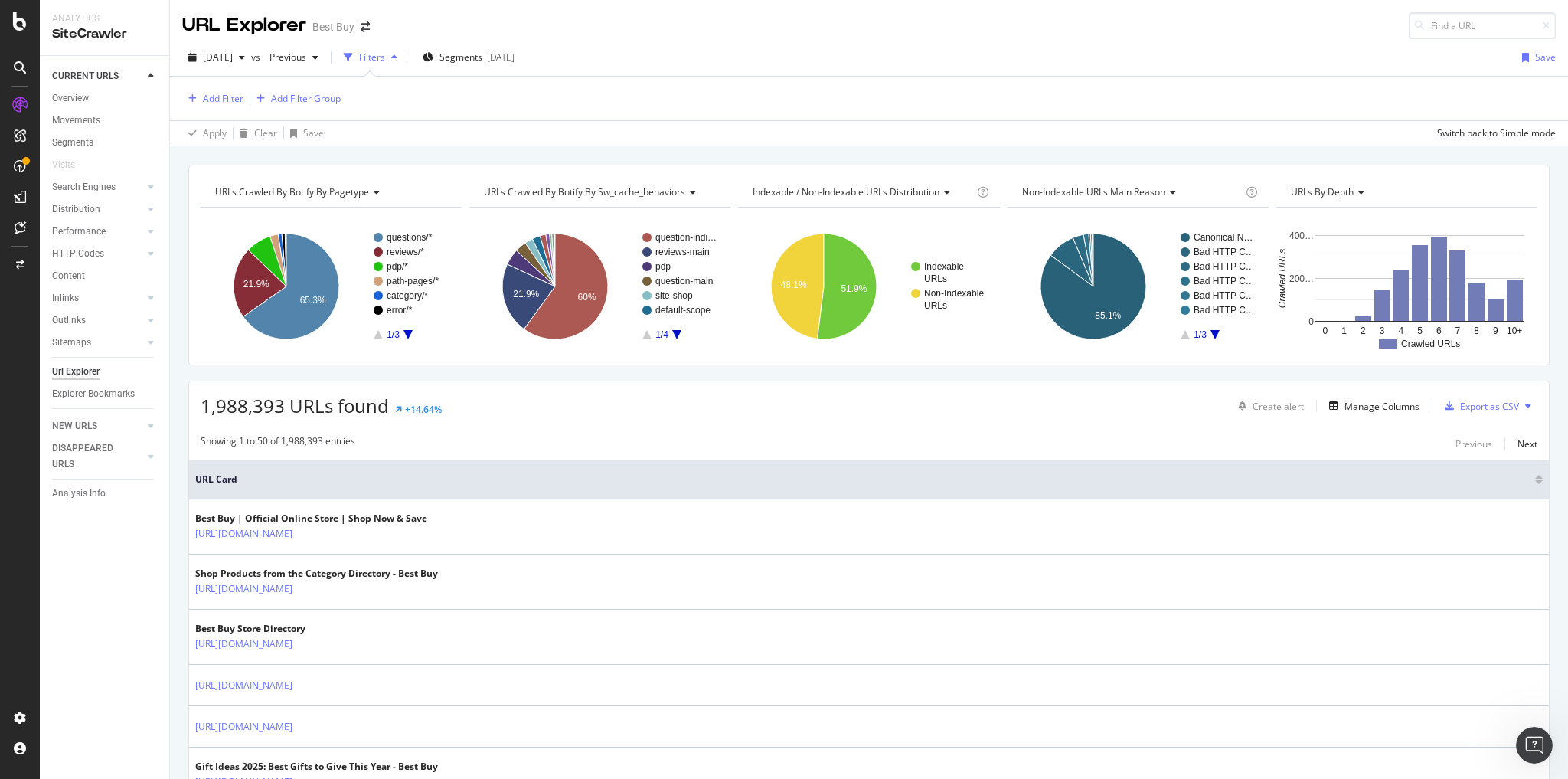
click at [238, 100] on div "Add Filter" at bounding box center [223, 99] width 40 height 13
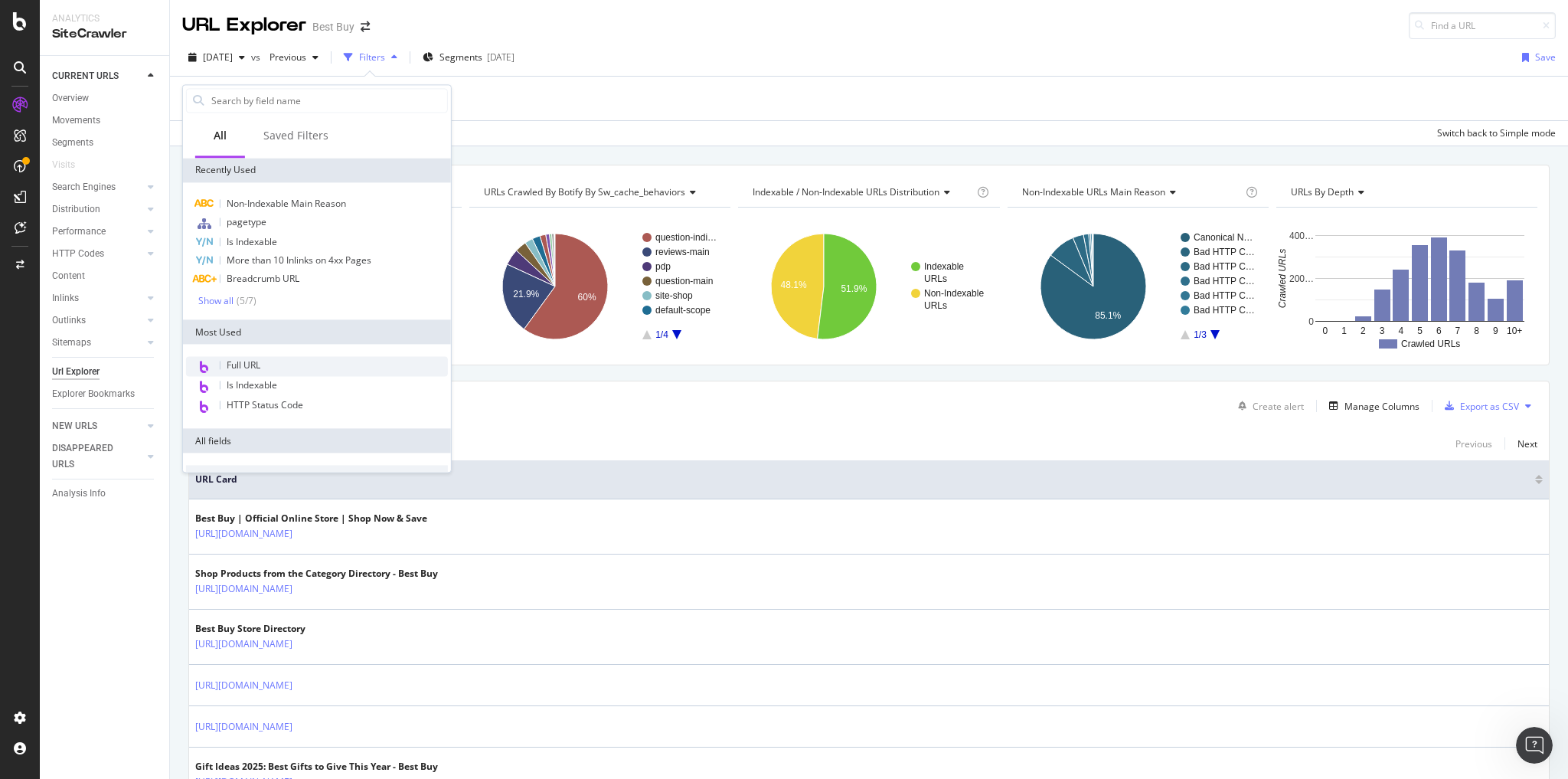
click at [264, 362] on div "Full URL" at bounding box center [316, 366] width 262 height 20
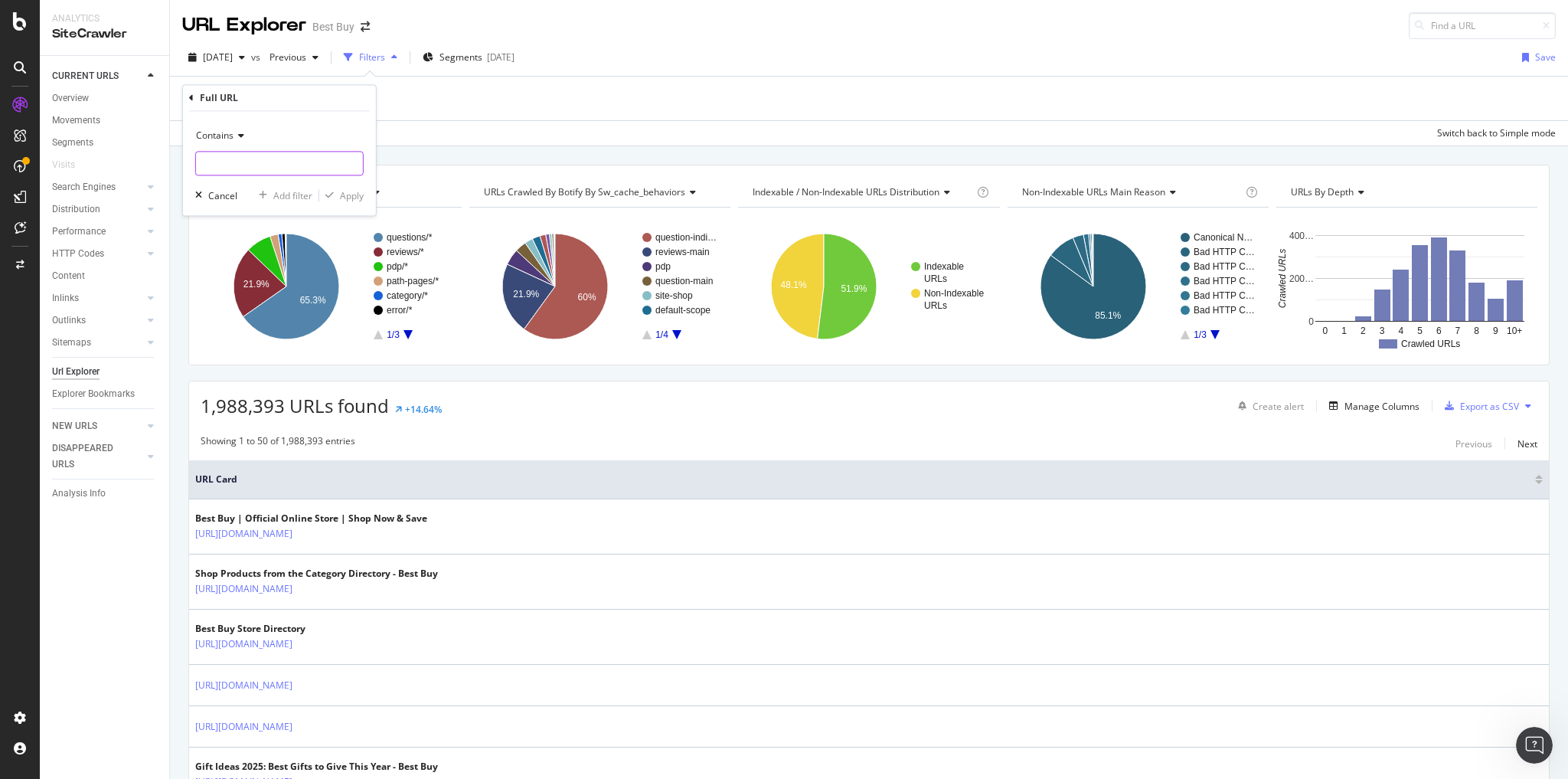
click at [223, 166] on input "text" at bounding box center [279, 164] width 167 height 25
paste input "pcmcat1497469894107"
type input "pcmcat1497469894107"
click at [346, 190] on div "Apply" at bounding box center [351, 196] width 24 height 13
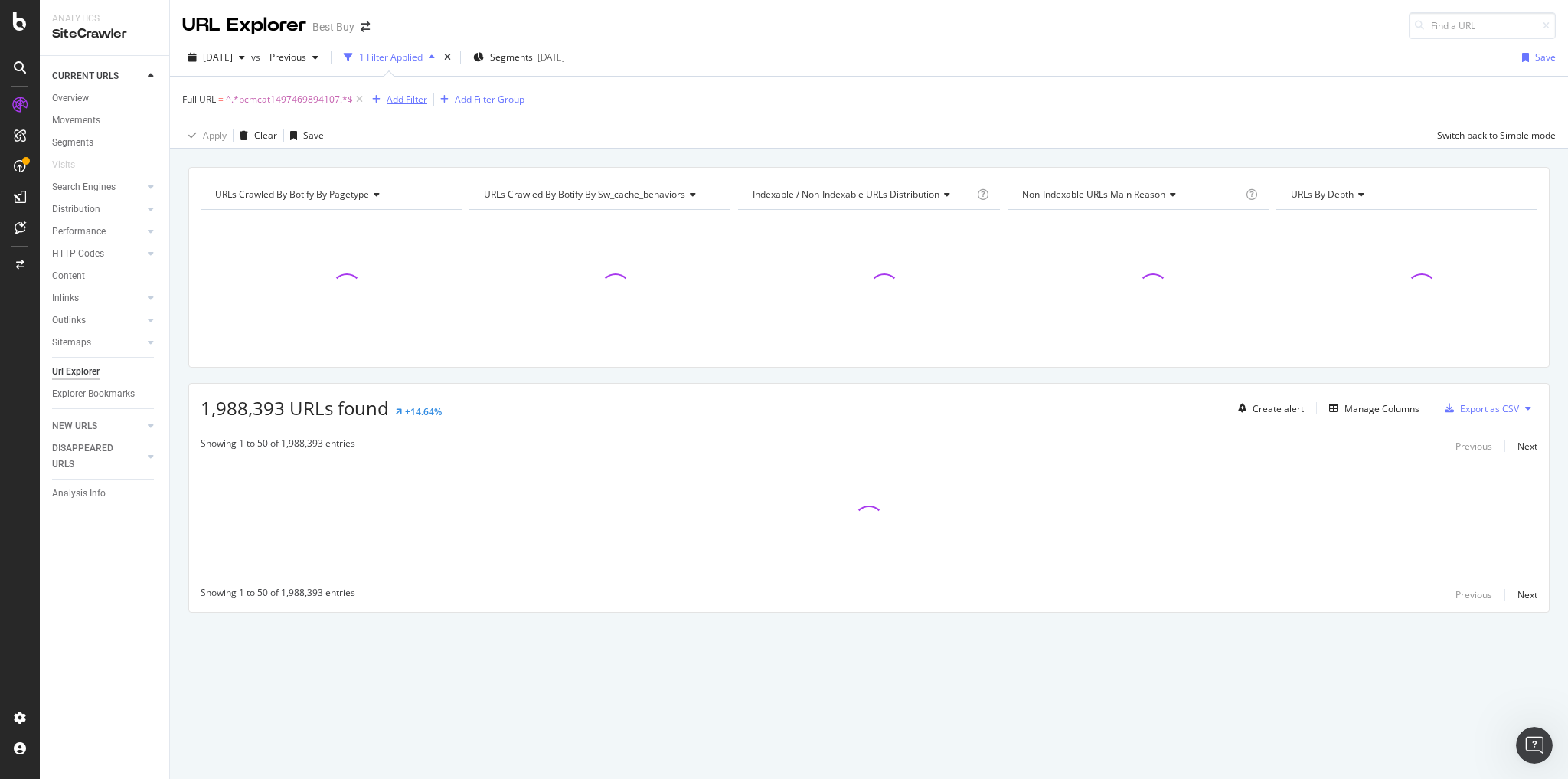
click at [396, 97] on div "Add Filter" at bounding box center [407, 100] width 40 height 13
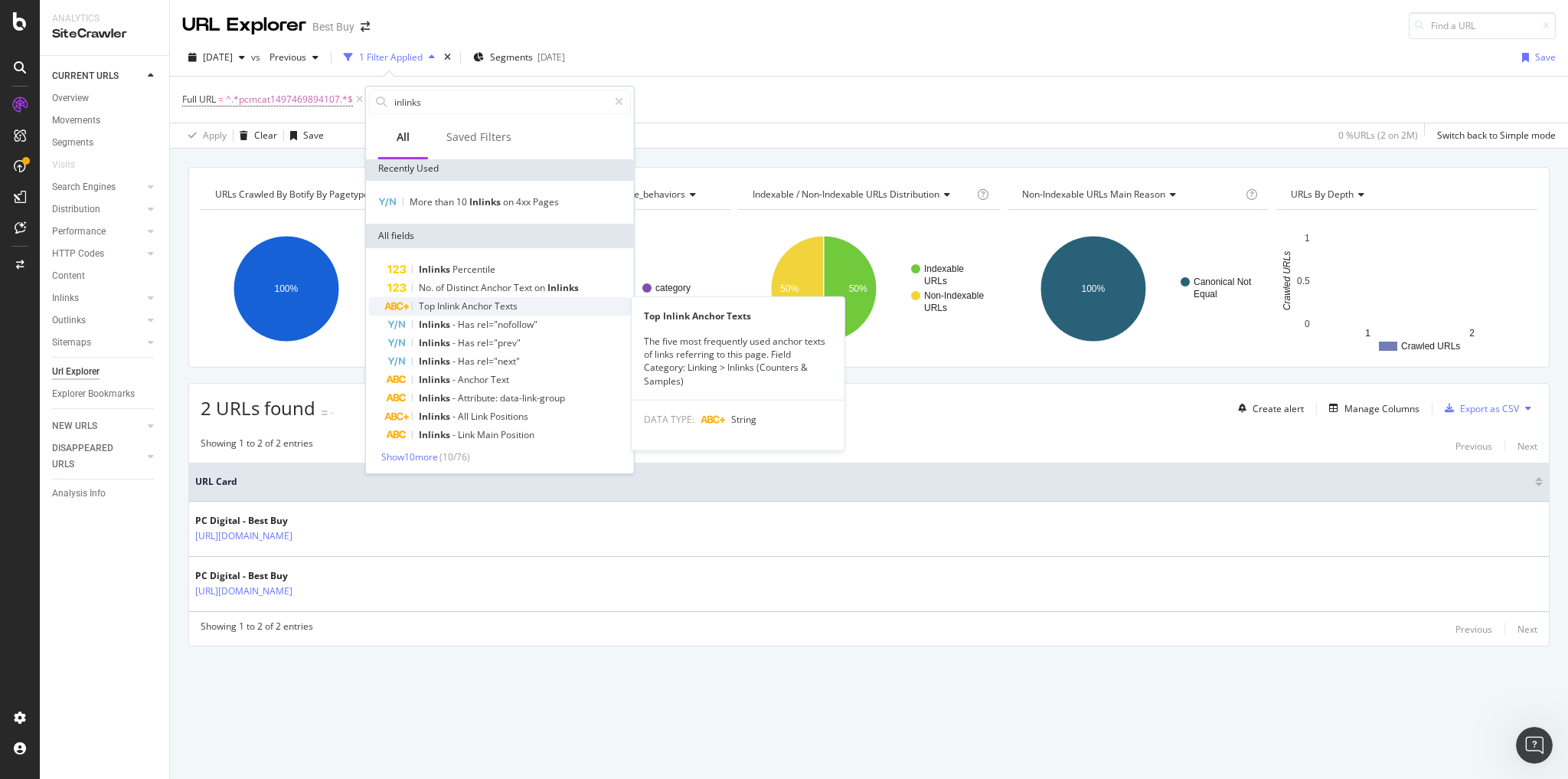
scroll to position [4, 0]
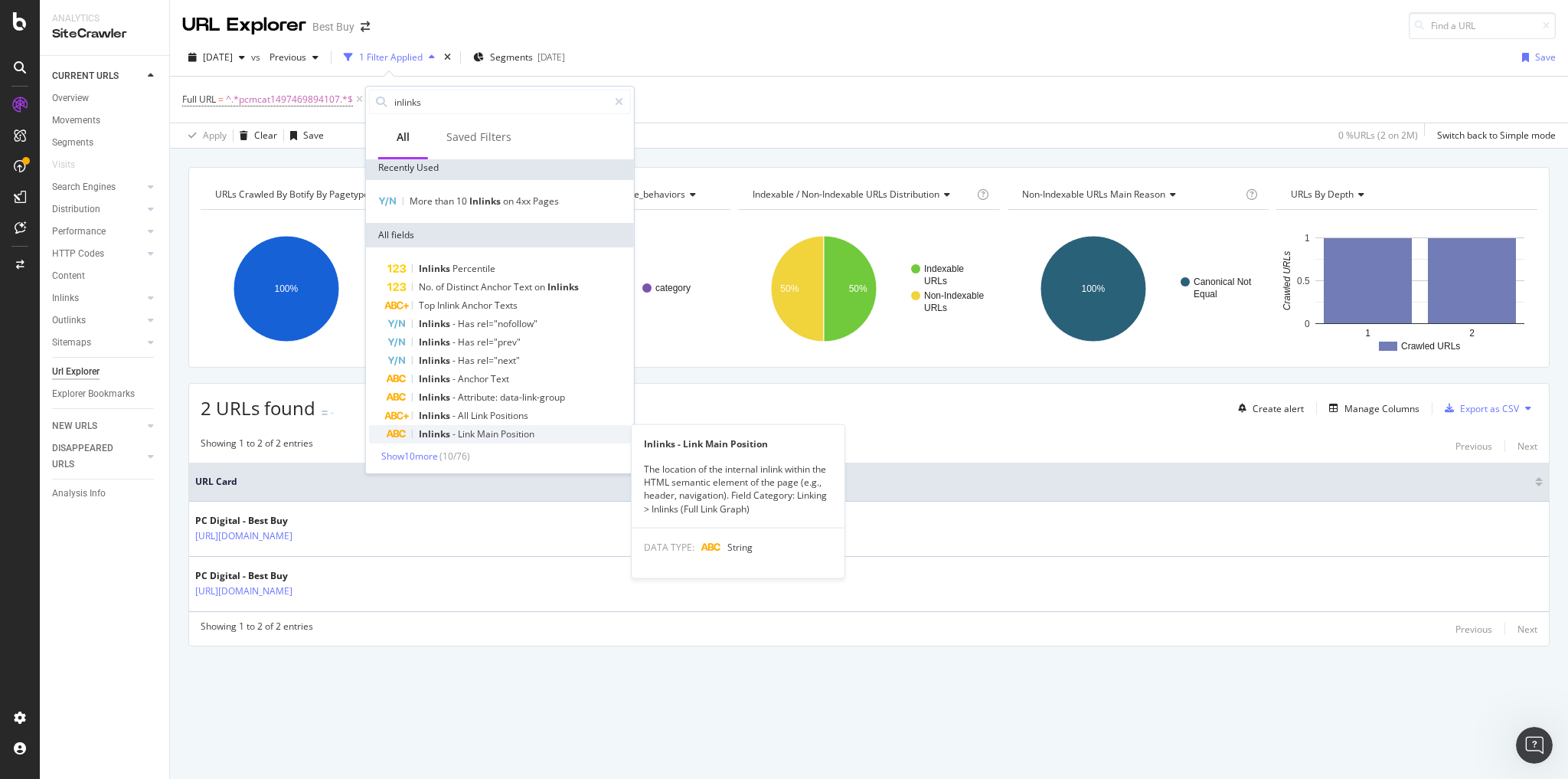
type input "inlinks"
click at [520, 386] on span "Position" at bounding box center [517, 434] width 34 height 13
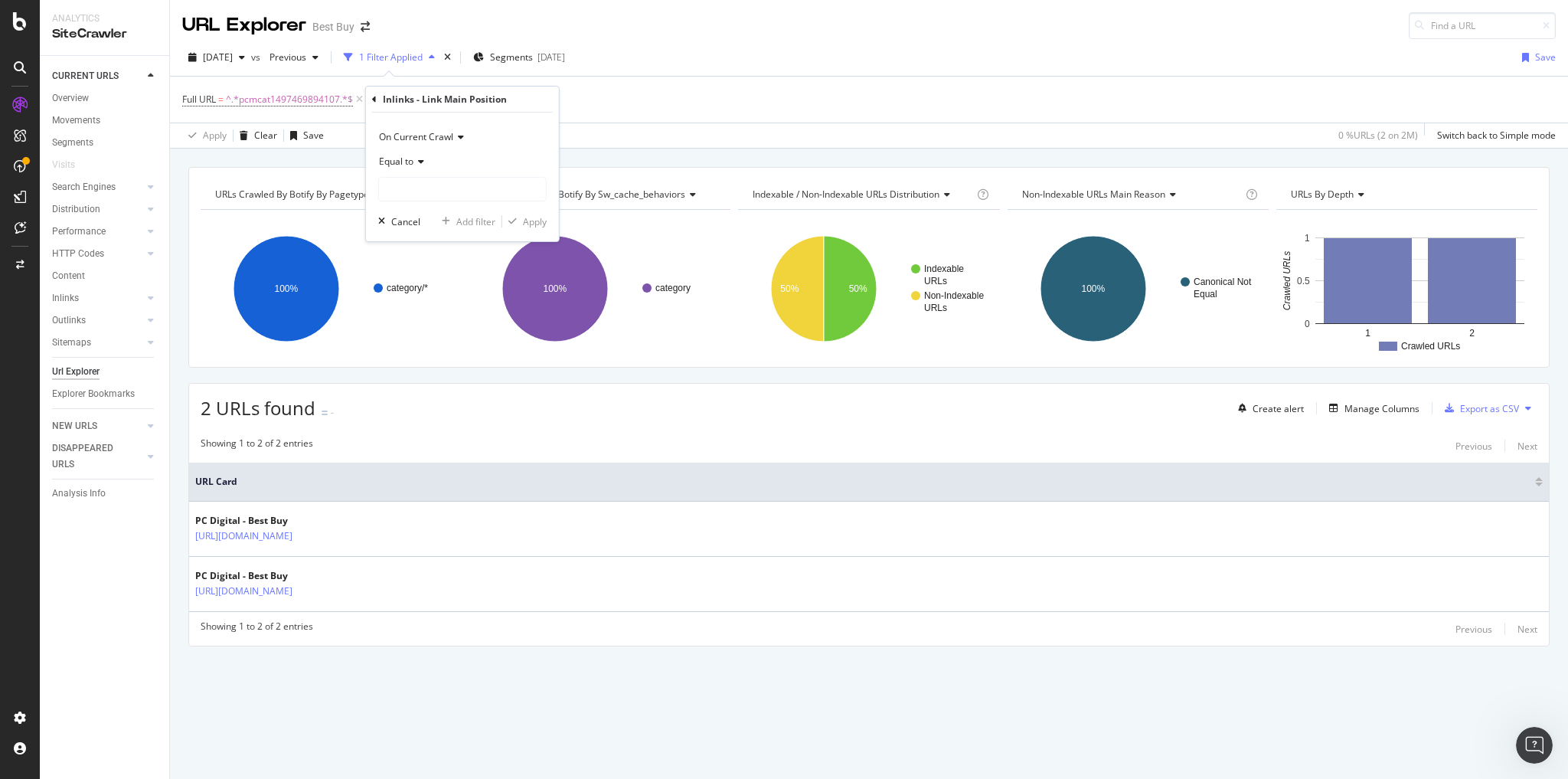
click at [419, 161] on icon at bounding box center [418, 162] width 11 height 10
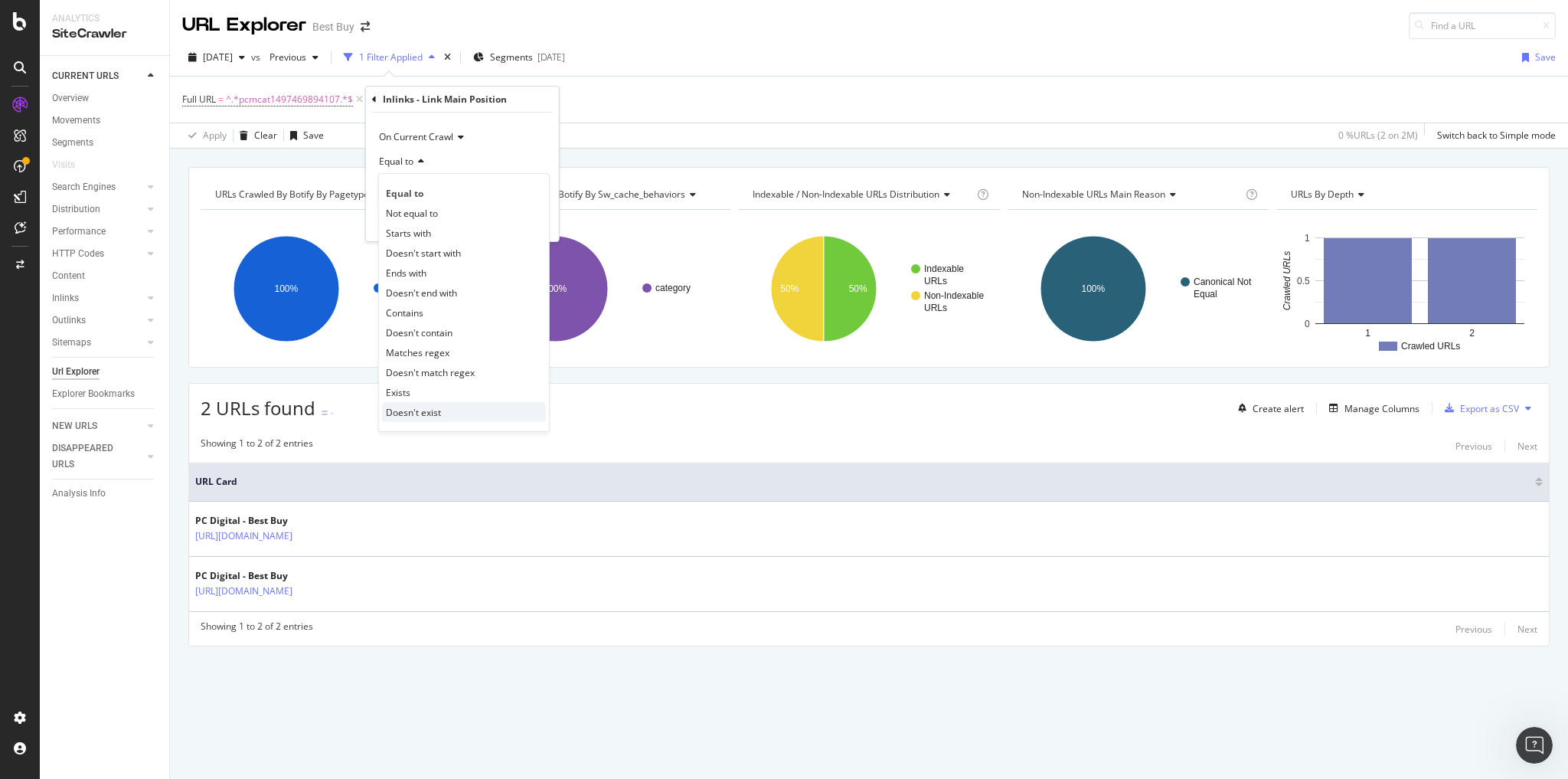
click at [425, 386] on span "Doesn't exist" at bounding box center [412, 413] width 55 height 13
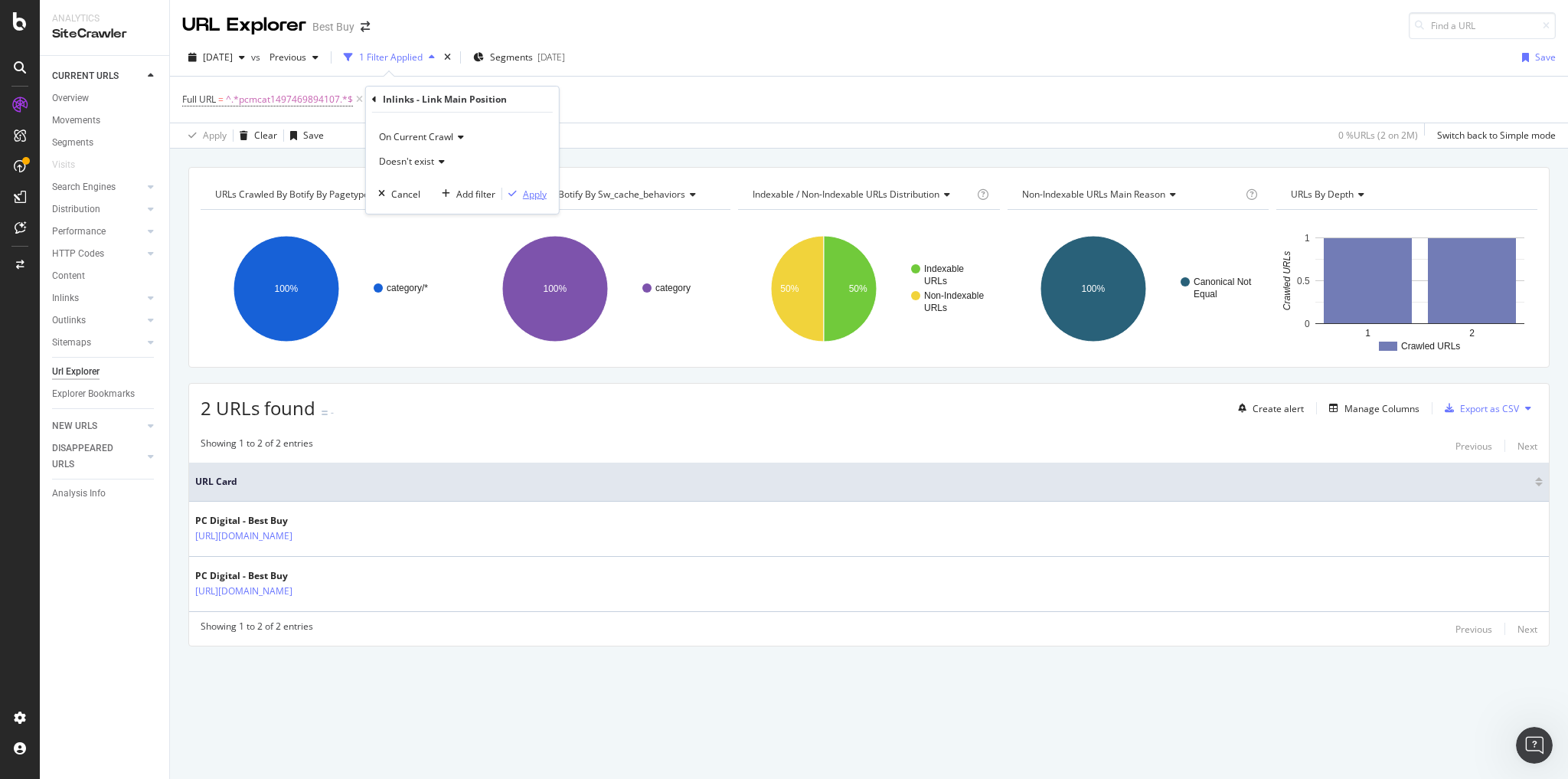
click at [527, 192] on div "Apply" at bounding box center [534, 195] width 24 height 13
